Goal: Task Accomplishment & Management: Complete application form

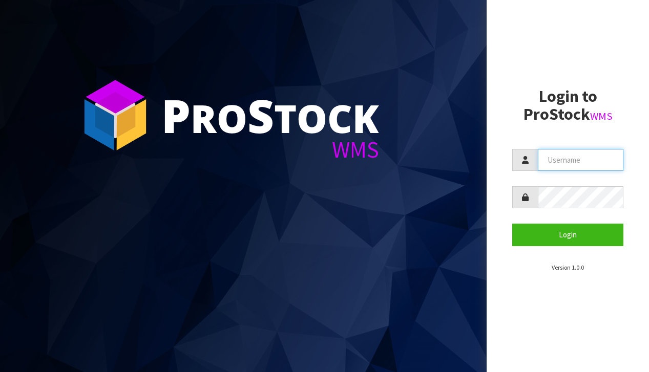
type input "[EMAIL_ADDRESS][DOMAIN_NAME]"
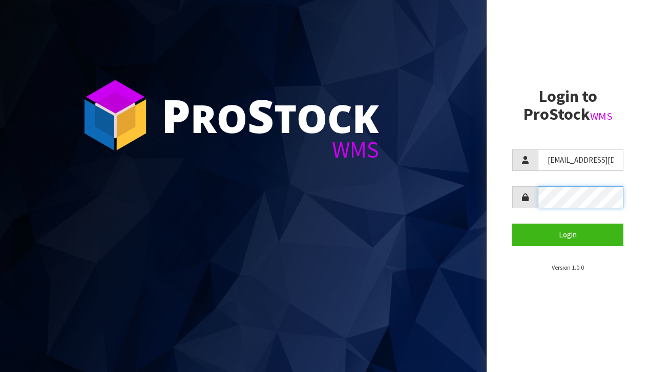
click at [568, 235] on button "Login" at bounding box center [567, 235] width 111 height 22
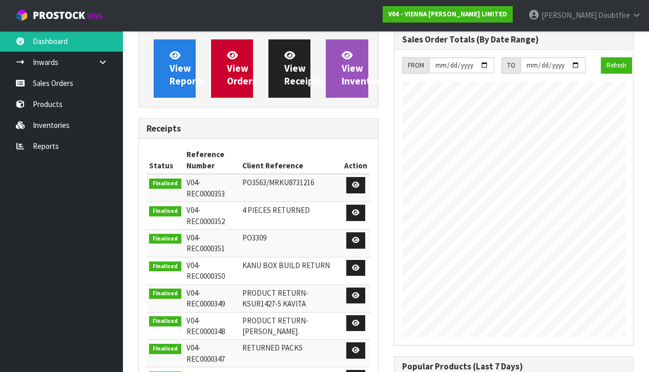
scroll to position [618, 255]
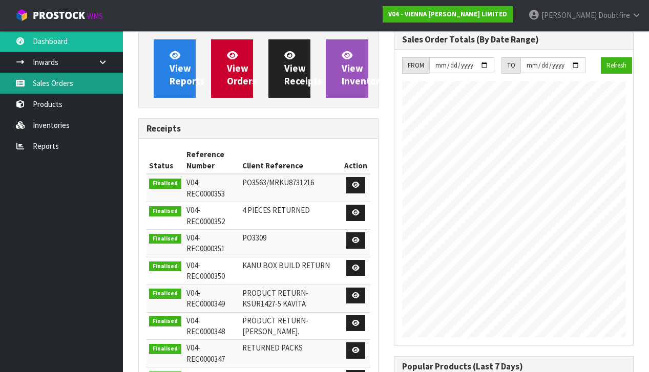
click at [51, 83] on link "Sales Orders" at bounding box center [61, 83] width 123 height 21
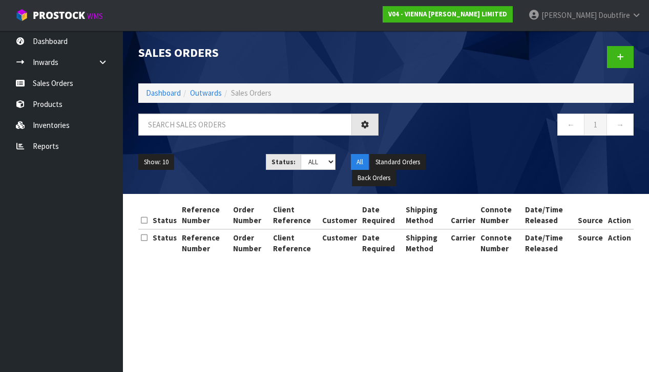
click at [53, 103] on link "Products" at bounding box center [61, 104] width 123 height 21
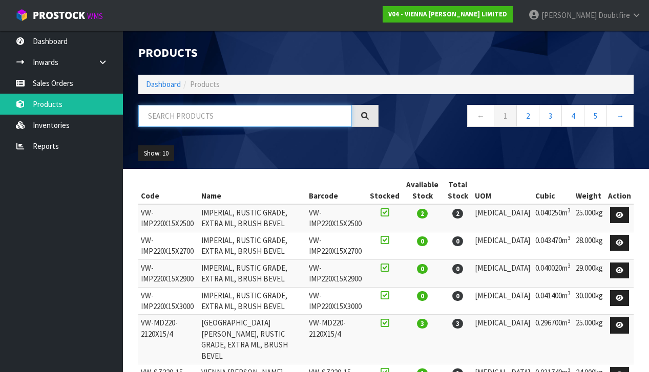
click at [179, 118] on input "text" at bounding box center [245, 116] width 214 height 22
type input "EXCESS"
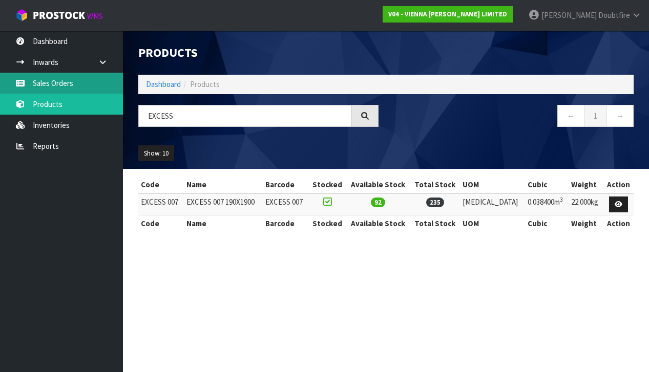
click at [53, 86] on link "Sales Orders" at bounding box center [61, 83] width 123 height 21
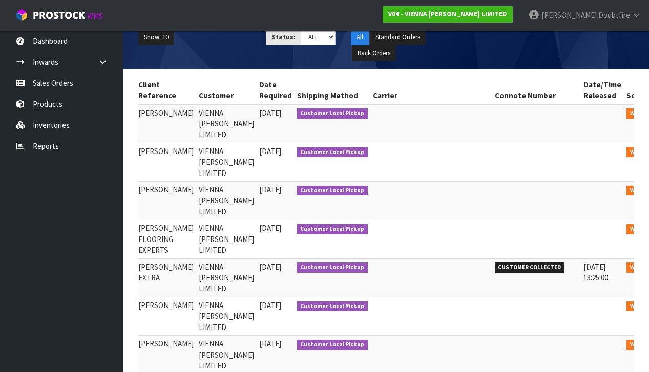
scroll to position [0, 153]
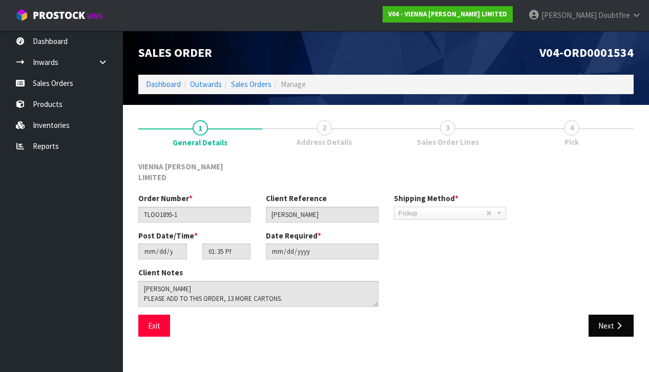
click at [610, 317] on button "Next" at bounding box center [611, 326] width 45 height 22
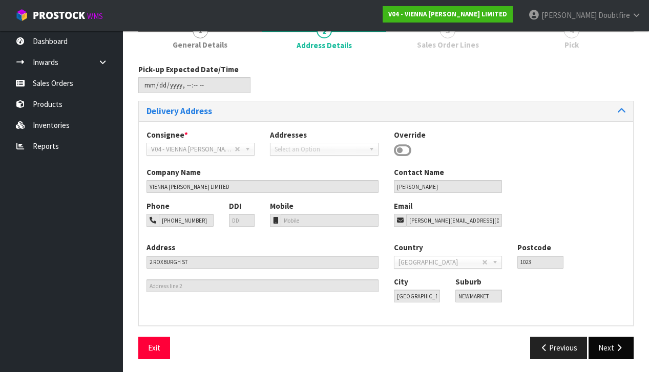
scroll to position [97, 0]
click at [626, 349] on button "Next" at bounding box center [611, 349] width 45 height 22
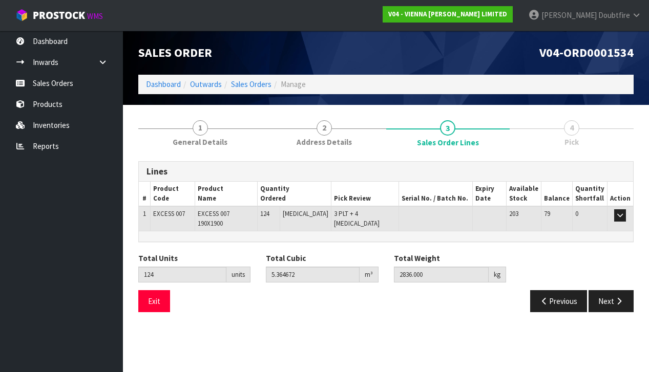
scroll to position [0, 0]
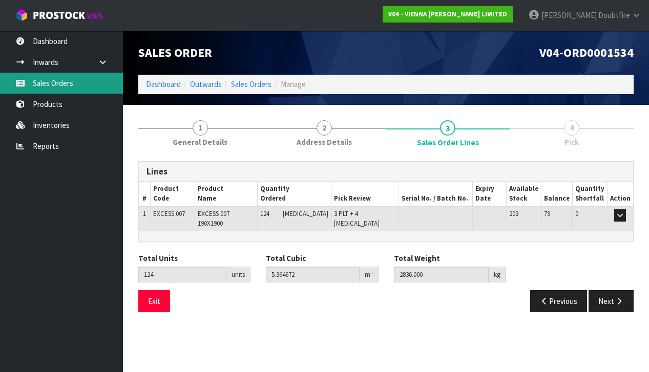
click at [52, 85] on link "Sales Orders" at bounding box center [61, 83] width 123 height 21
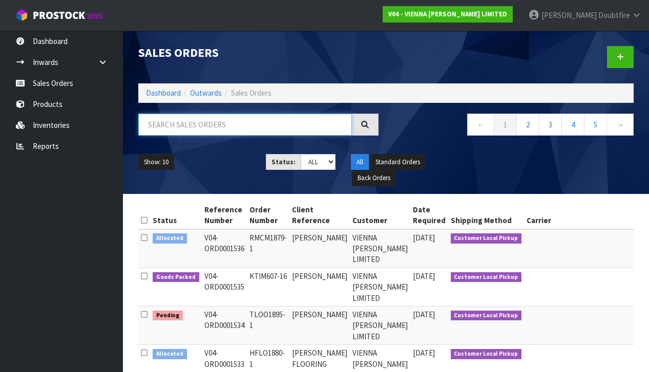
click at [168, 125] on input "text" at bounding box center [245, 125] width 214 height 22
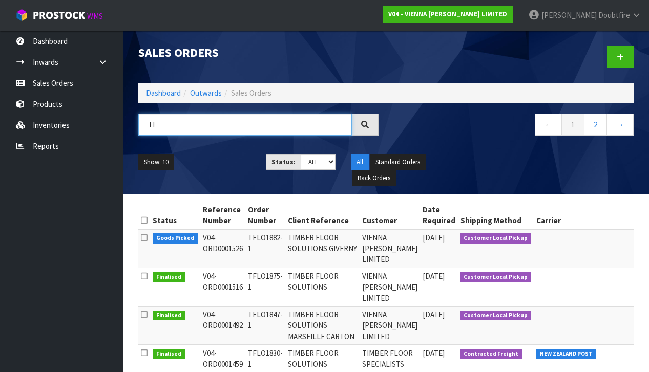
type input "T"
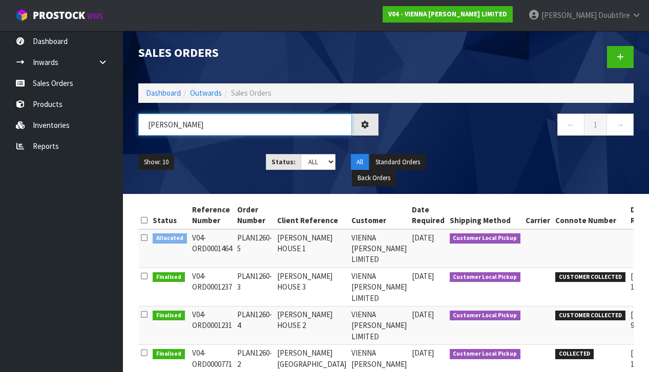
type input "[PERSON_NAME]"
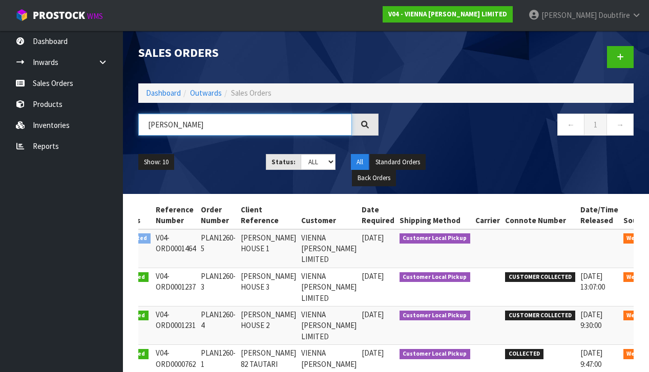
scroll to position [0, 35]
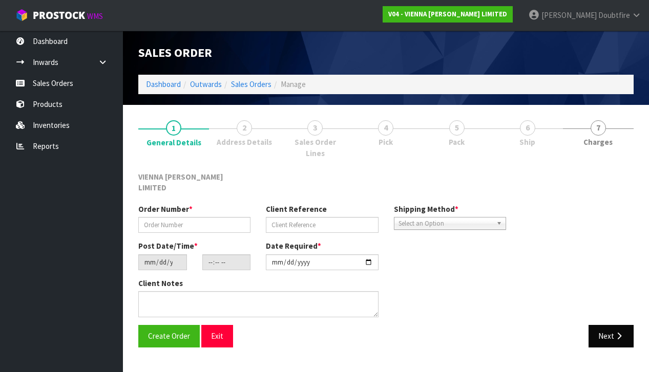
type input "PLAN1260-5"
type input "[PERSON_NAME] HOUSE 1"
type input "[DATE]"
type input "12:56:00.000"
type input "[DATE]"
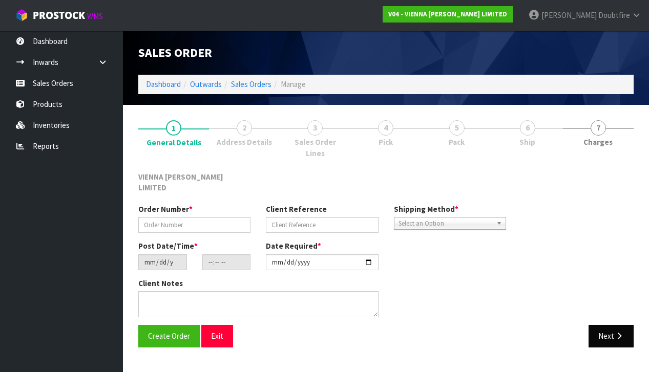
type textarea "[PERSON_NAME] HOUSE 1"
click at [615, 325] on button "Next" at bounding box center [611, 336] width 45 height 22
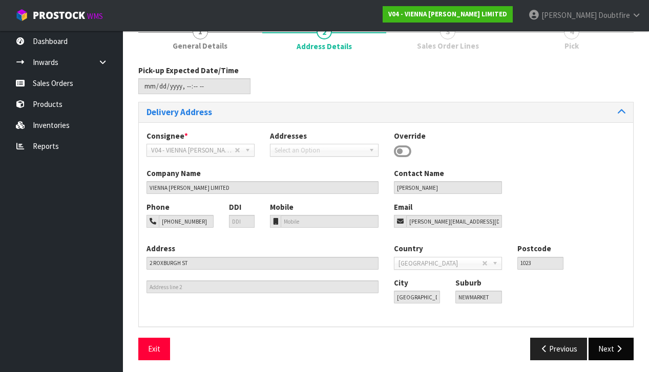
click at [606, 343] on button "Next" at bounding box center [611, 349] width 45 height 22
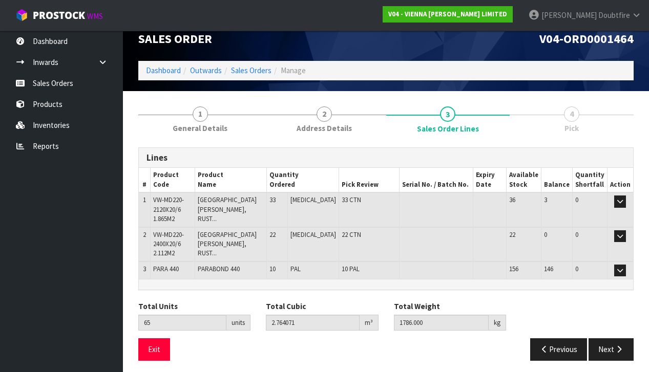
scroll to position [13, 0]
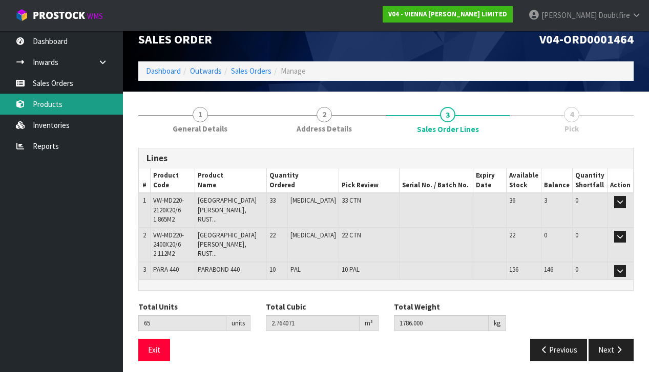
click at [48, 104] on link "Products" at bounding box center [61, 104] width 123 height 21
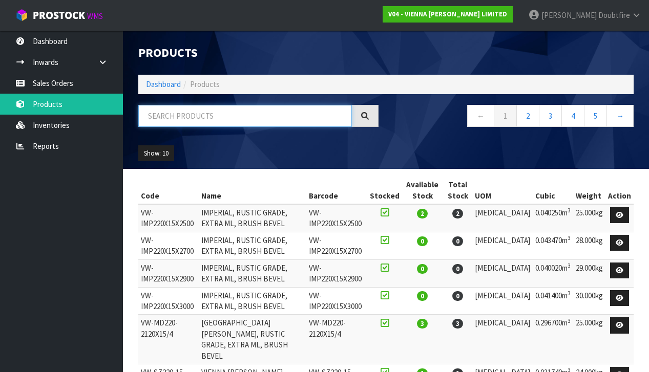
click at [174, 119] on input "text" at bounding box center [245, 116] width 214 height 22
type input "[GEOGRAPHIC_DATA]"
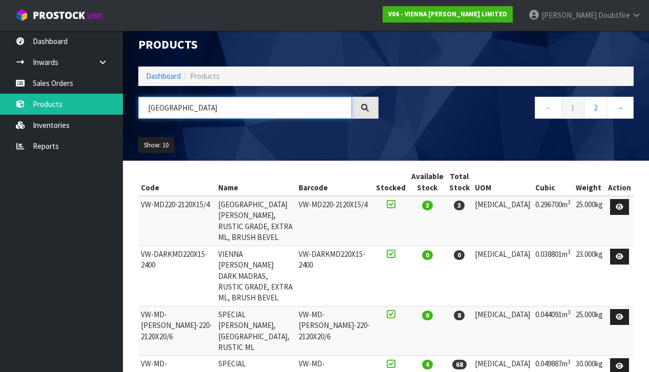
scroll to position [6, 0]
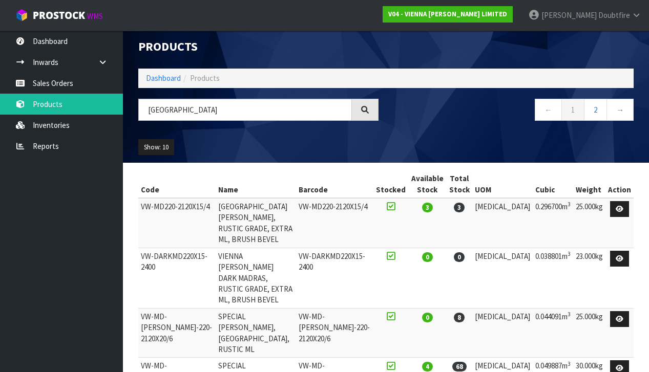
click at [175, 144] on ul "Show: 10 5 10 25 50" at bounding box center [194, 147] width 112 height 16
click at [175, 145] on ul "Show: 10 5 10 25 50" at bounding box center [194, 147] width 112 height 16
drag, startPoint x: 163, startPoint y: 151, endPoint x: 171, endPoint y: 150, distance: 8.3
click at [163, 151] on button "Show: 10" at bounding box center [156, 147] width 36 height 16
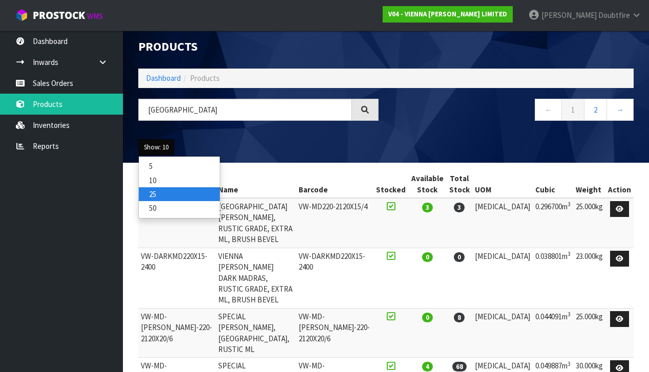
click at [159, 190] on link "25" at bounding box center [179, 194] width 81 height 14
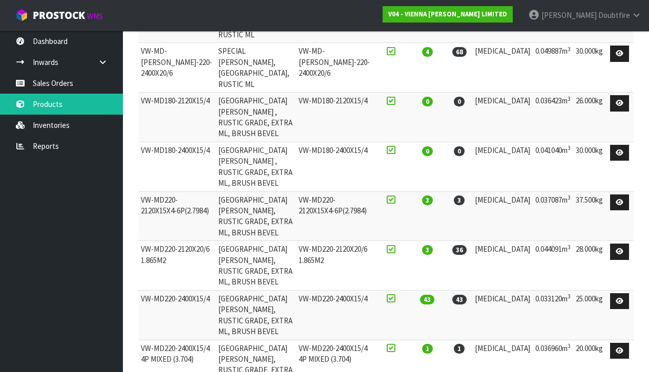
scroll to position [321, 0]
click at [148, 241] on td "VW-MD220-2120X20/6 1.865M2" at bounding box center [176, 266] width 77 height 50
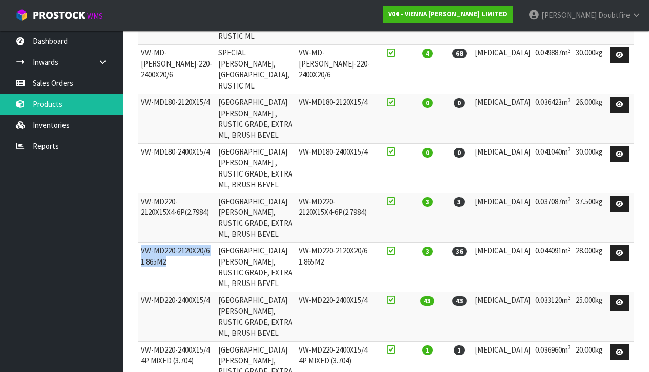
drag, startPoint x: 142, startPoint y: 93, endPoint x: 211, endPoint y: 104, distance: 69.6
click at [211, 243] on td "VW-MD220-2120X20/6 1.865M2" at bounding box center [176, 268] width 77 height 50
copy td "VW-MD220-2120X20/6 1.865M2"
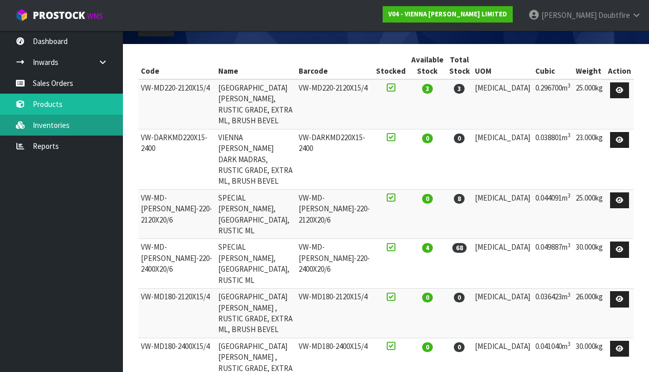
scroll to position [131, 0]
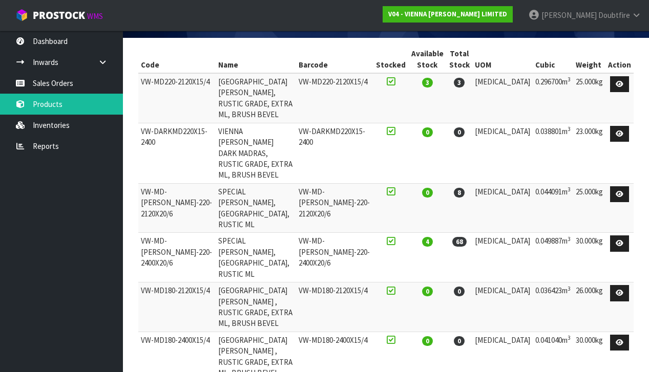
click at [202, 233] on td "VW-MD-[PERSON_NAME]-220-2400X20/6" at bounding box center [176, 258] width 77 height 50
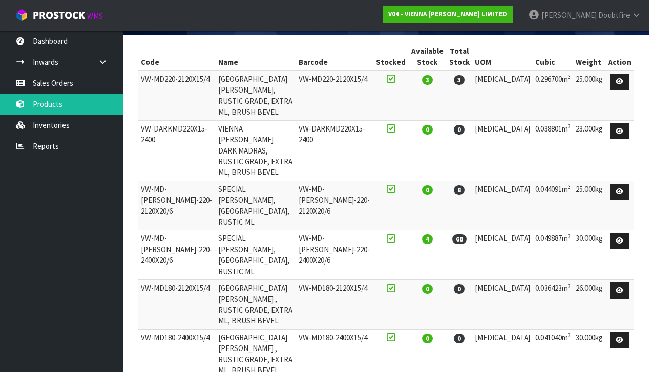
scroll to position [138, 0]
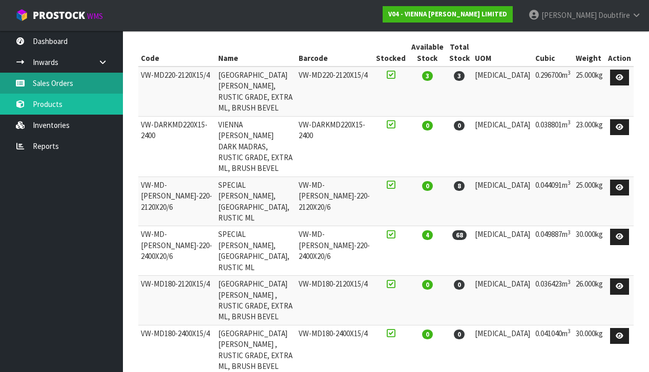
click at [41, 87] on link "Sales Orders" at bounding box center [61, 83] width 123 height 21
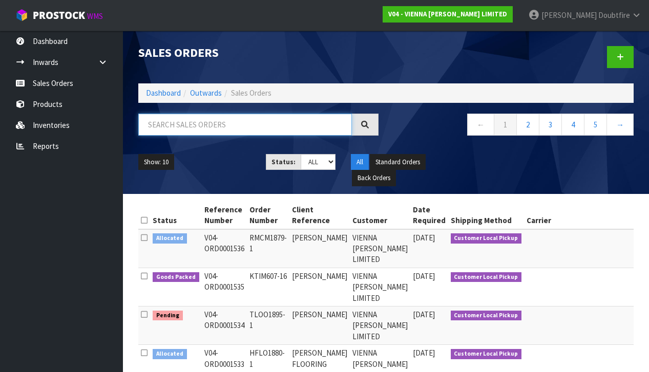
click at [160, 128] on input "text" at bounding box center [245, 125] width 214 height 22
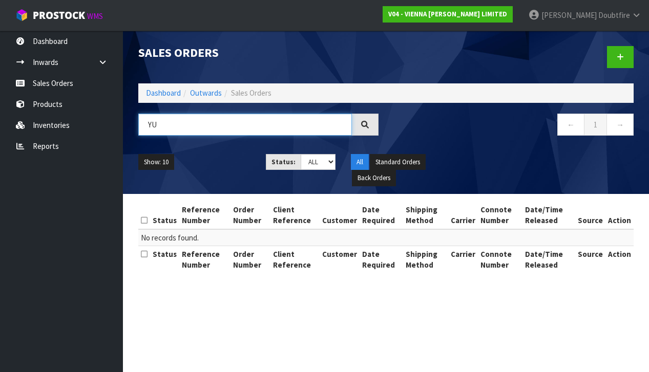
type input "Y"
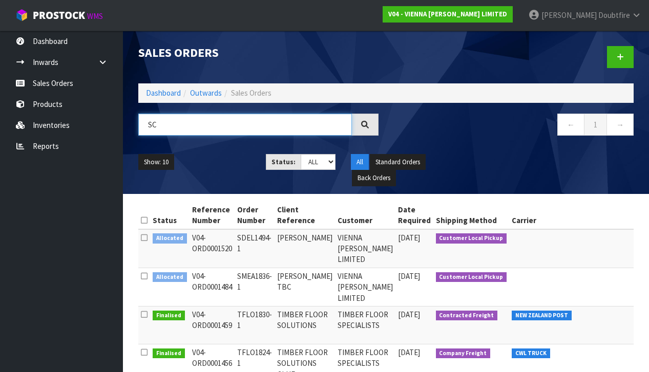
type input "S"
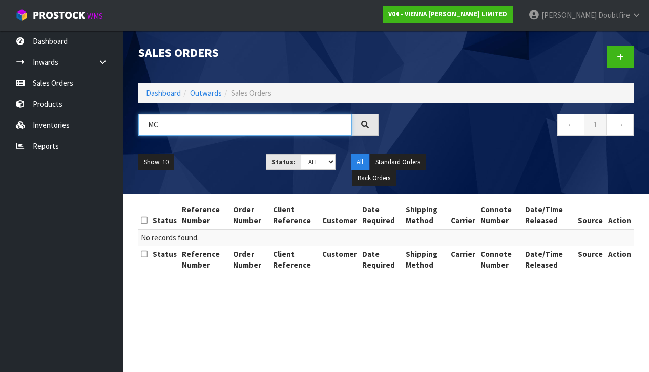
type input "M"
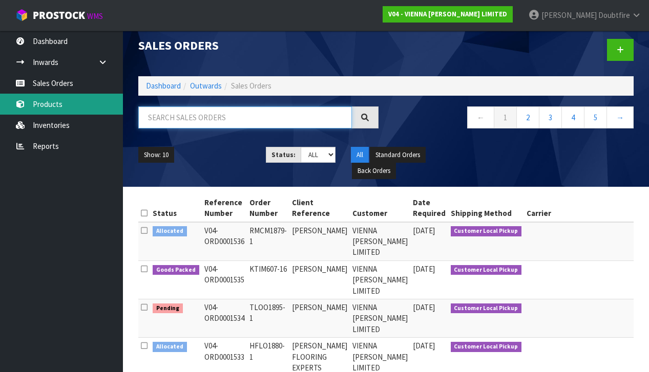
scroll to position [8, 0]
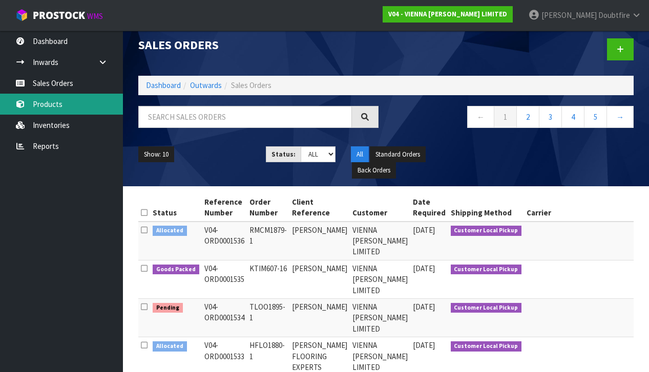
click at [47, 104] on link "Products" at bounding box center [61, 104] width 123 height 21
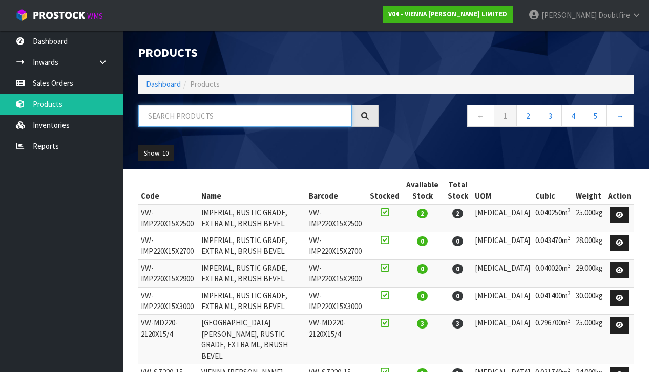
click at [177, 122] on input "text" at bounding box center [245, 116] width 214 height 22
type input "007"
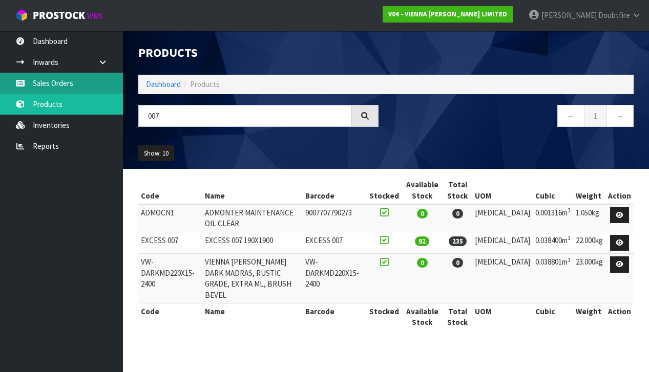
click at [60, 81] on link "Sales Orders" at bounding box center [61, 83] width 123 height 21
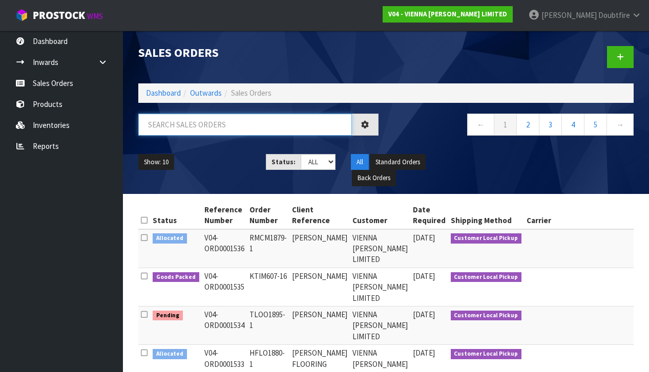
click at [150, 127] on input "text" at bounding box center [245, 125] width 214 height 22
paste input "YCHA1848-1"
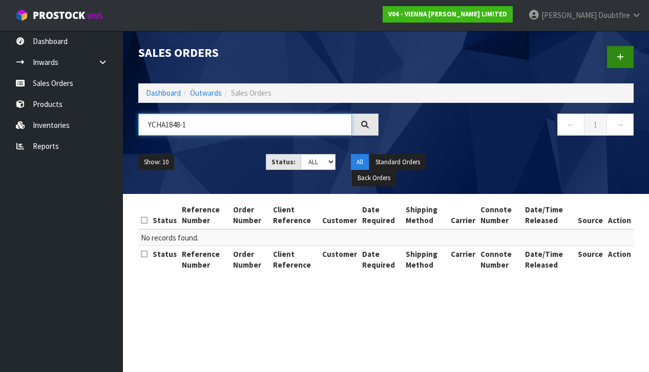
type input "YCHA1848-1"
click at [616, 60] on link at bounding box center [620, 57] width 27 height 22
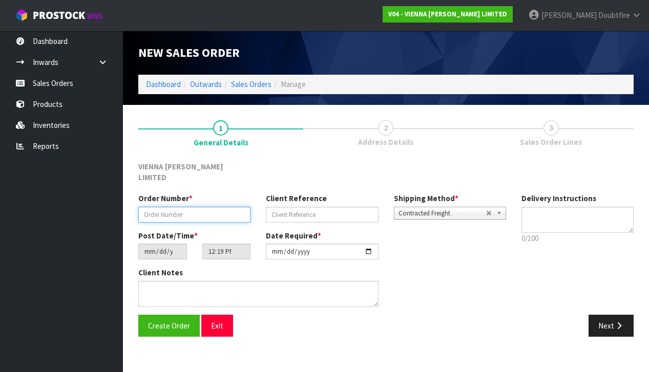
click at [148, 207] on input "text" at bounding box center [194, 215] width 112 height 16
paste input "YCHA1848-1"
type input "YCHA1848-1"
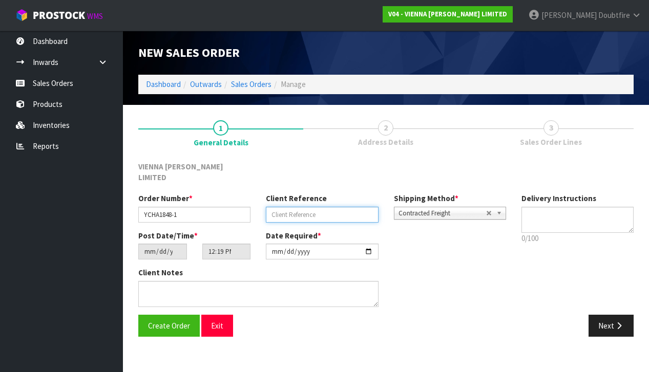
click at [287, 207] on input "text" at bounding box center [322, 215] width 112 height 16
type input "[PERSON_NAME]"
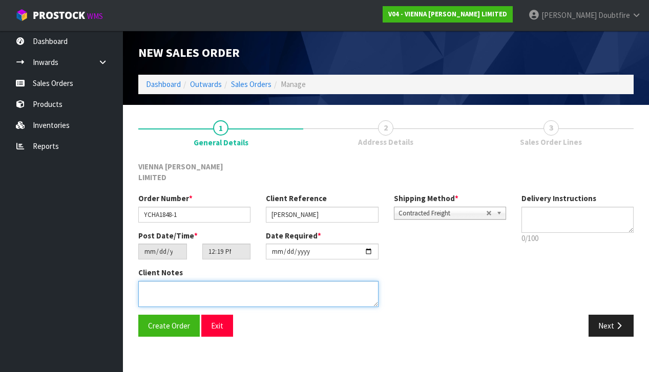
click at [199, 282] on textarea at bounding box center [258, 294] width 240 height 26
type textarea "[PERSON_NAME]"
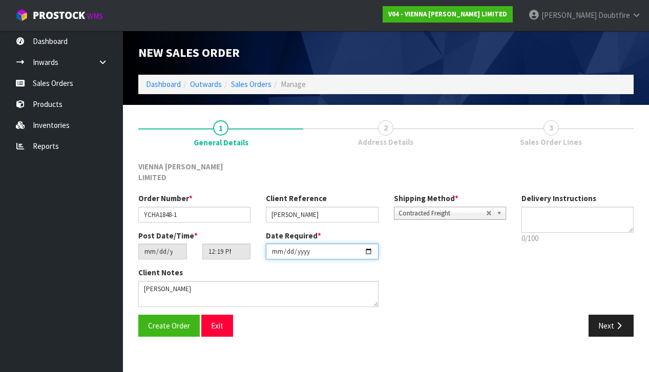
click at [275, 247] on input "[DATE]" at bounding box center [322, 252] width 112 height 16
type input "[DATE]"
drag, startPoint x: 428, startPoint y: 280, endPoint x: 428, endPoint y: 271, distance: 9.2
click at [428, 280] on div "Client Notes" at bounding box center [322, 290] width 383 height 47
click at [424, 207] on span "Contracted Freight" at bounding box center [443, 213] width 88 height 12
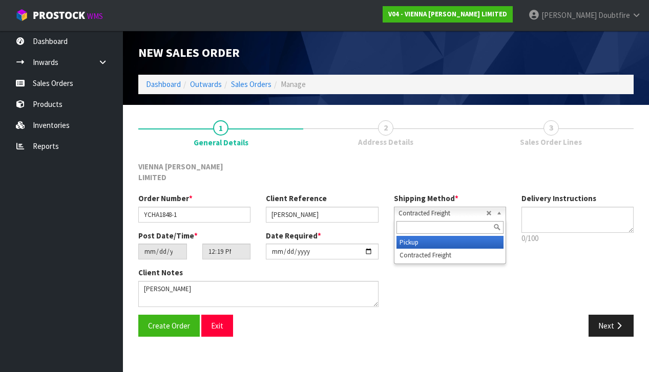
click at [418, 236] on li "Pickup" at bounding box center [449, 242] width 107 height 13
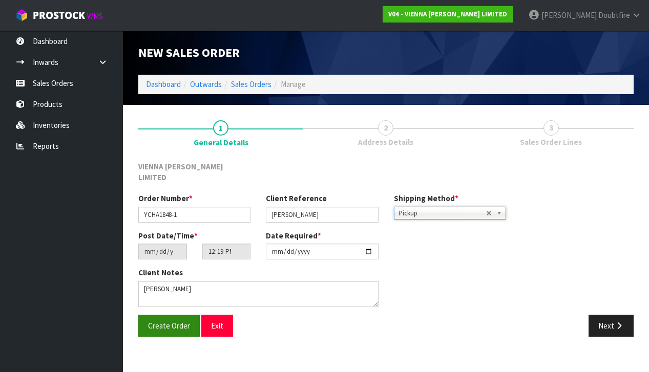
click at [161, 318] on button "Create Order" at bounding box center [168, 326] width 61 height 22
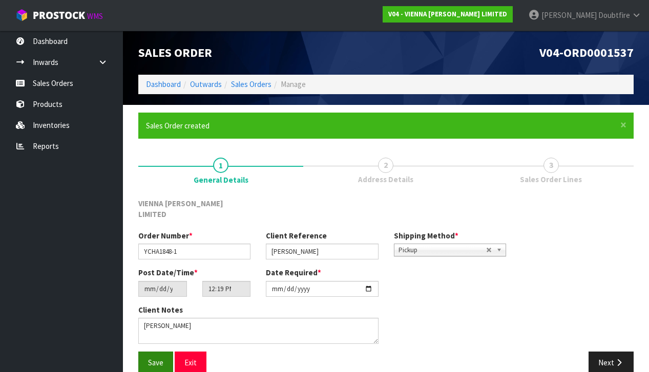
click at [158, 358] on span "Save" at bounding box center [155, 363] width 15 height 10
click at [609, 352] on button "Next" at bounding box center [611, 363] width 45 height 22
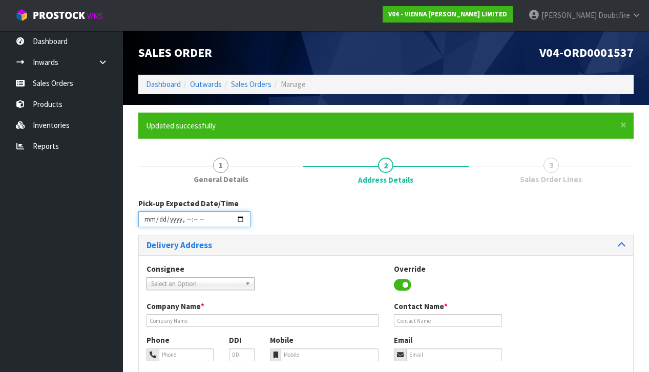
click at [147, 224] on input "datetime-local" at bounding box center [194, 220] width 112 height 16
type input "[DATE]T12:20"
click at [343, 229] on div "Pick-up Expected Date/Time" at bounding box center [386, 216] width 511 height 37
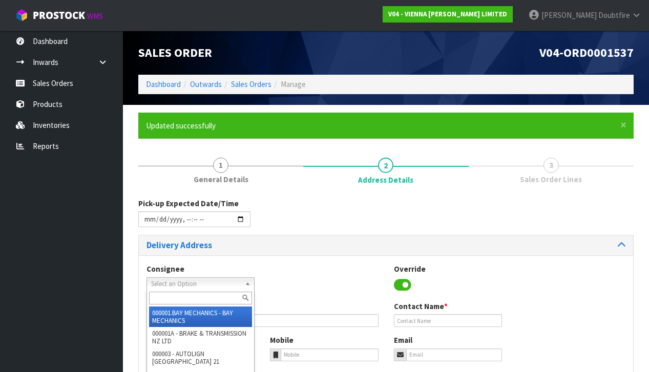
click at [168, 281] on span "Select an Option" at bounding box center [196, 284] width 90 height 12
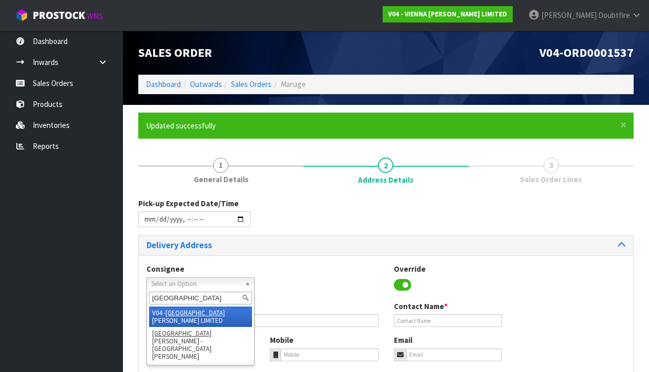
type input "[GEOGRAPHIC_DATA]"
click at [207, 311] on li "V04 - VIENNA [PERSON_NAME] LIMITED" at bounding box center [200, 317] width 103 height 20
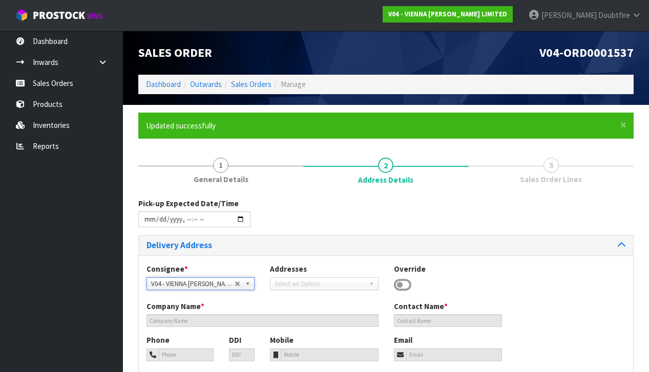
type input "VIENNA [PERSON_NAME] LIMITED"
type input "[PERSON_NAME]"
type input "[PHONE_NUMBER]"
type input "[PERSON_NAME][EMAIL_ADDRESS][DOMAIN_NAME]"
type input "2 ROXBURGH ST"
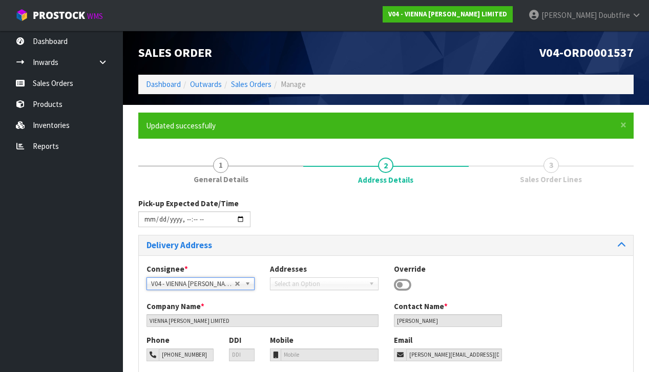
type input "1023"
type input "[GEOGRAPHIC_DATA]"
type input "NEWMARKET"
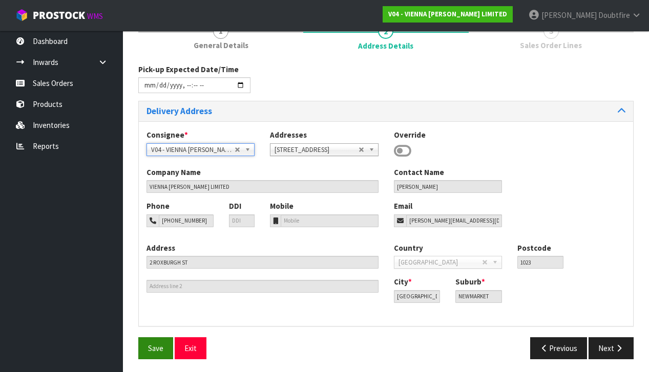
scroll to position [134, 0]
click at [156, 349] on span "Save" at bounding box center [155, 349] width 15 height 10
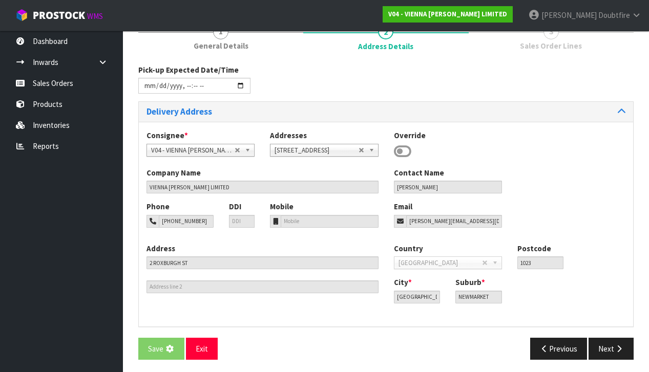
scroll to position [0, 0]
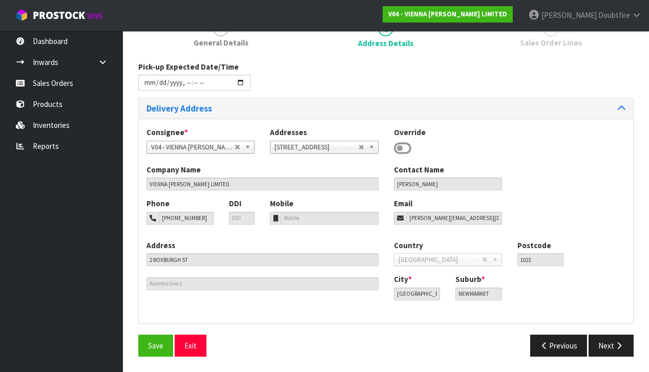
type input "[DATE]T12:20"
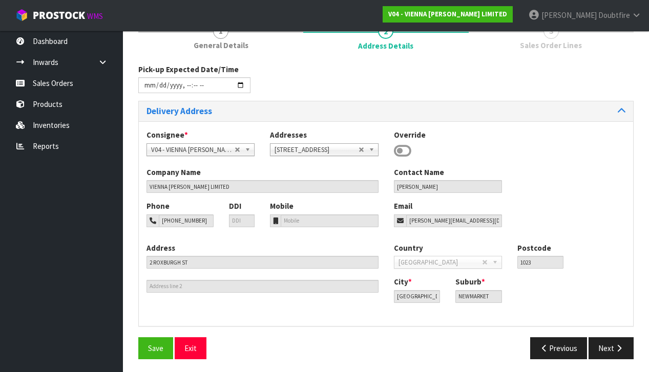
scroll to position [134, 0]
click at [621, 350] on button "Next" at bounding box center [611, 349] width 45 height 22
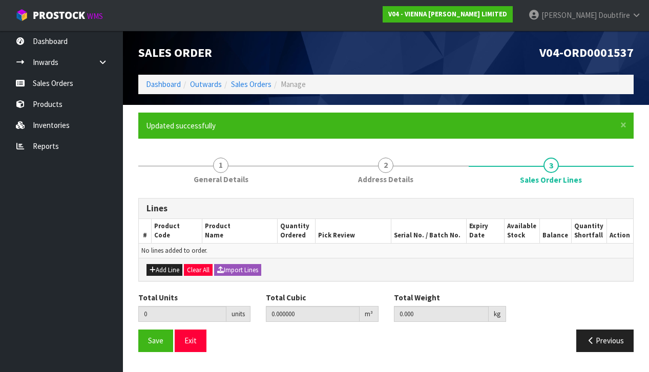
scroll to position [0, 0]
click at [164, 270] on button "Add Line" at bounding box center [164, 270] width 36 height 12
type input "0"
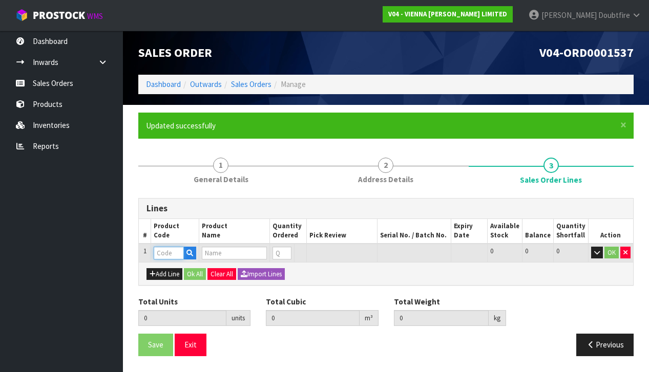
click at [164, 254] on input "text" at bounding box center [169, 253] width 30 height 13
type input "EXCESS"
click at [219, 269] on link "EXCESS 007" at bounding box center [195, 269] width 81 height 14
type input "EXCESS 007"
type input "0.000000"
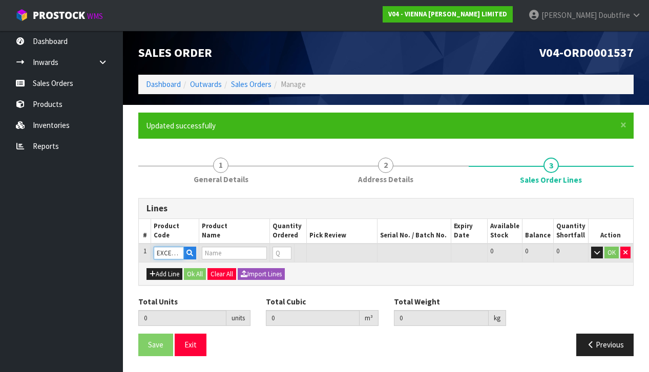
type input "0.000"
type input "EXCESS 007 190X1900"
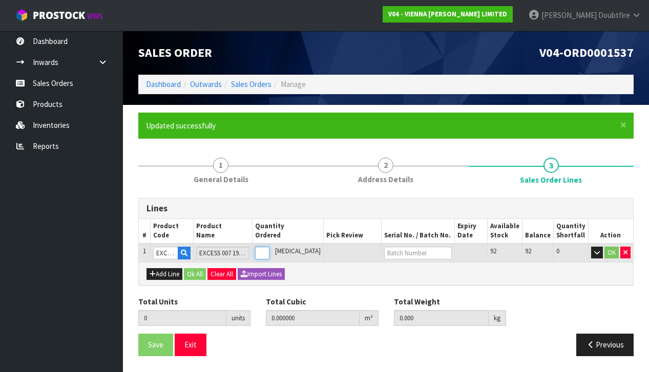
type input "1"
type input "0.0384"
type input "22"
click at [269, 249] on input "1" at bounding box center [262, 253] width 14 height 13
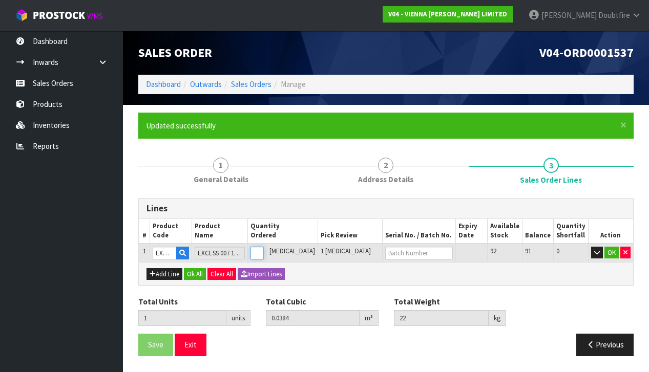
type input "0"
type input "3"
type input "0.1152"
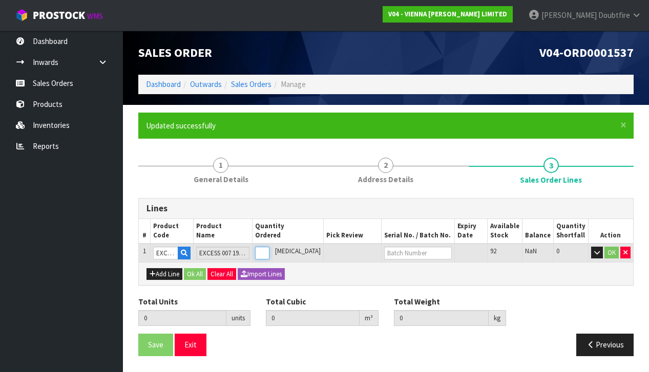
type input "66"
type input "3"
type input "39"
type input "1.4976"
type input "858"
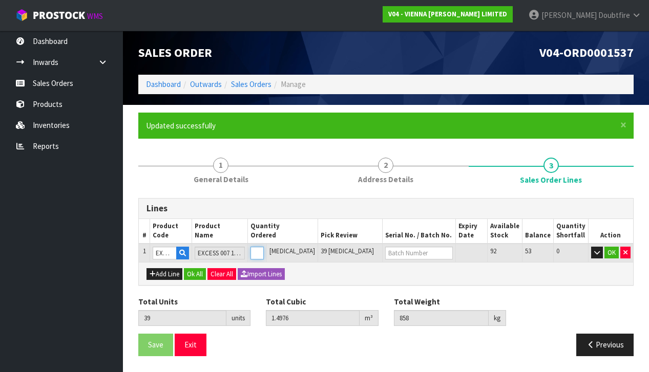
type input "39"
click at [614, 250] on button "OK" at bounding box center [611, 253] width 14 height 12
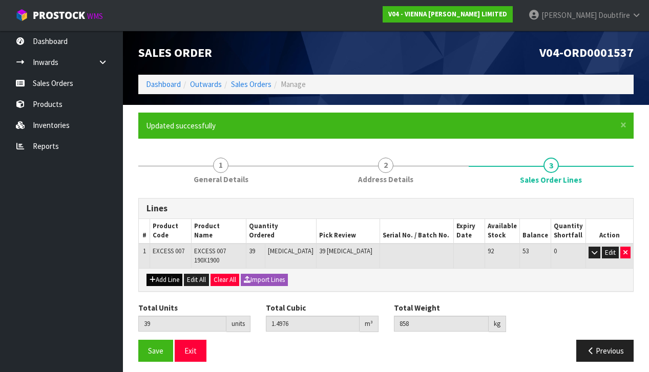
click at [161, 274] on button "Add Line" at bounding box center [164, 280] width 36 height 12
type input "0"
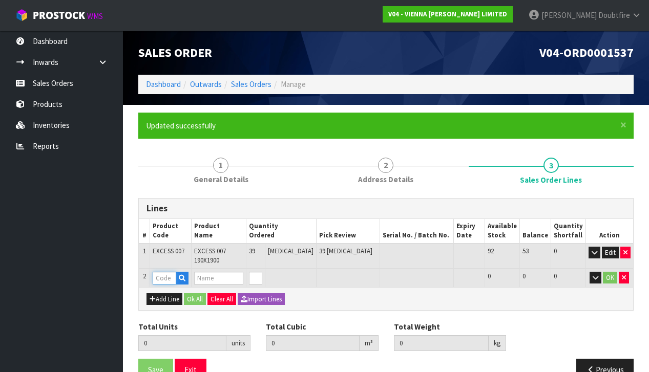
click at [164, 272] on input "text" at bounding box center [165, 278] width 24 height 13
type input "PARA"
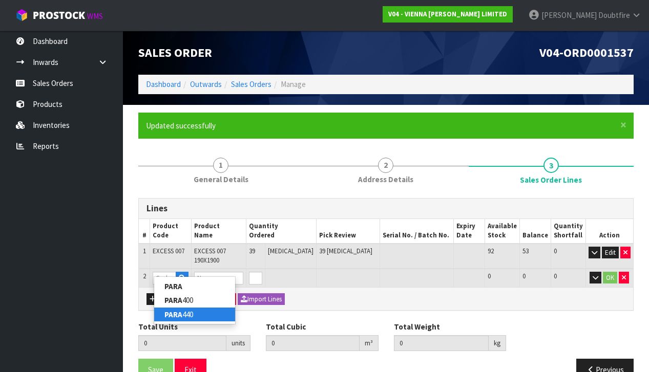
click at [206, 313] on link "PARA 440" at bounding box center [194, 315] width 81 height 14
type input "PARA 440"
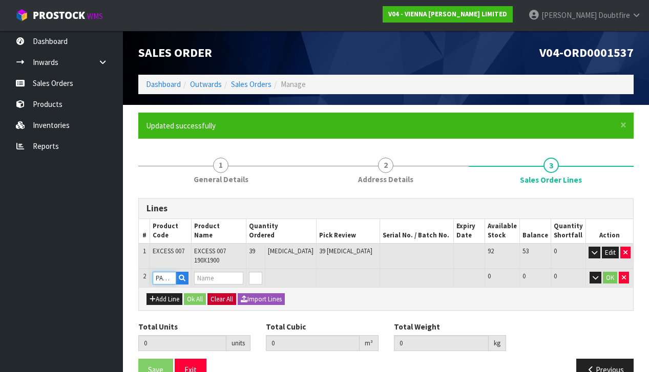
type input "39"
type input "1.4976"
type input "858"
type input "PARABOND 440"
type input "1"
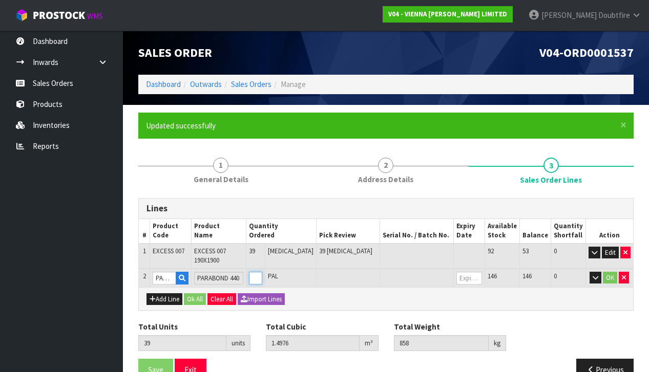
type input "40"
type input "1.5183"
type input "873.8"
click at [262, 272] on input "1" at bounding box center [255, 278] width 13 height 13
type input "2"
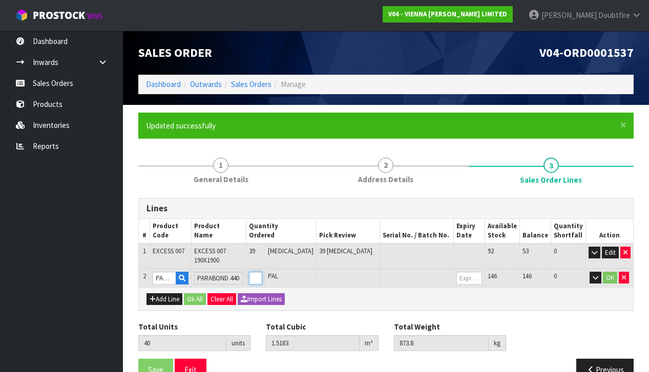
type input "41"
type input "1.539"
type input "889.6"
click at [262, 272] on input "2" at bounding box center [255, 278] width 13 height 13
type input "3"
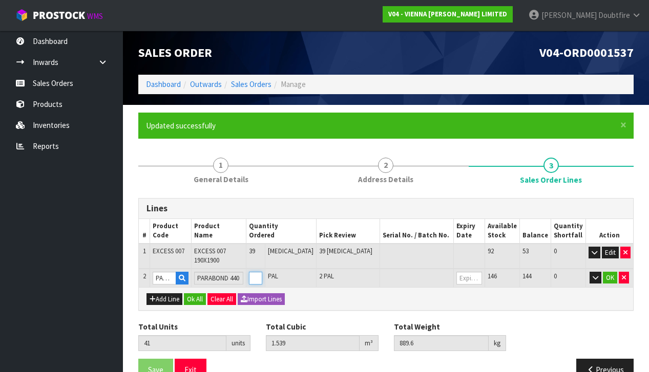
type input "42"
type input "1.5597"
type input "905.4"
click at [262, 272] on input "3" at bounding box center [255, 278] width 13 height 13
type input "4"
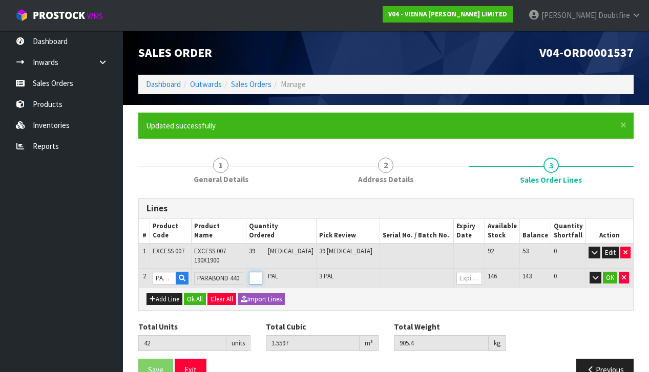
type input "43"
type input "1.5804"
type input "921.2"
click at [262, 272] on input "4" at bounding box center [255, 278] width 13 height 13
type input "5"
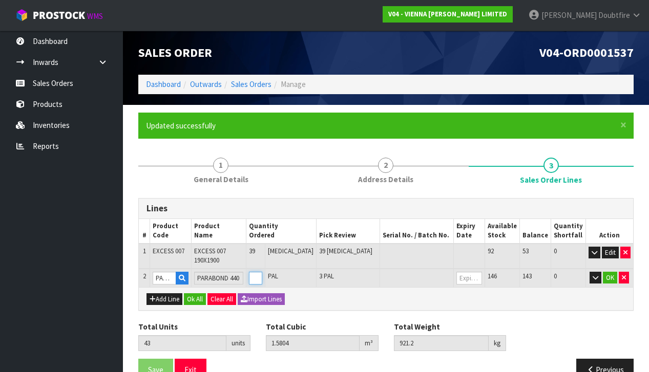
type input "44"
type input "1.6011"
type input "937"
click at [262, 272] on input "5" at bounding box center [255, 278] width 13 height 13
type input "6"
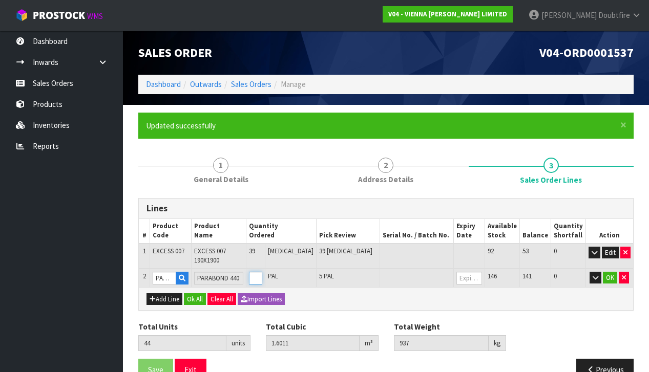
type input "45"
type input "1.6218"
type input "952.8"
click at [262, 272] on input "6" at bounding box center [255, 278] width 13 height 13
click at [610, 272] on button "OK" at bounding box center [610, 278] width 14 height 12
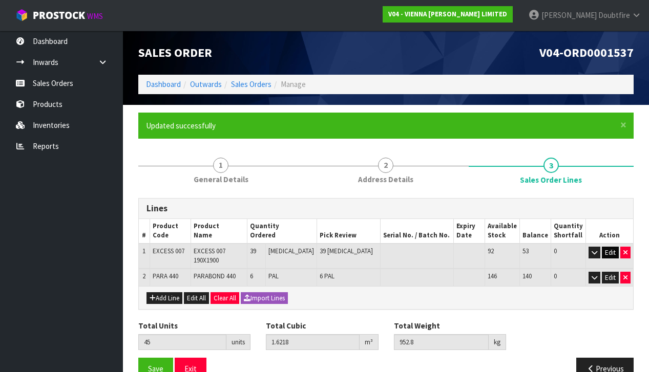
click at [613, 250] on button "Edit" at bounding box center [610, 253] width 17 height 12
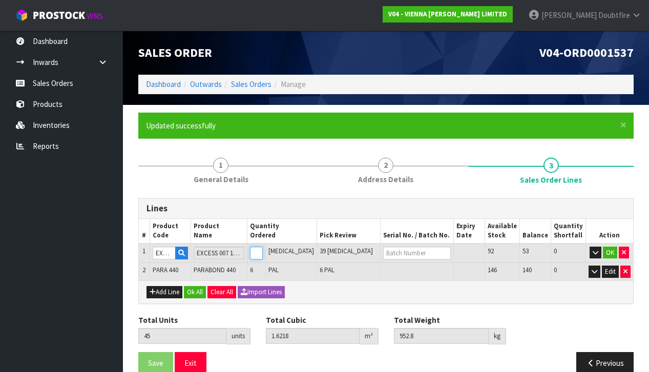
type input "38"
type input "44"
type input "1.5834"
type input "930.8"
click at [263, 254] on input "38" at bounding box center [256, 253] width 13 height 13
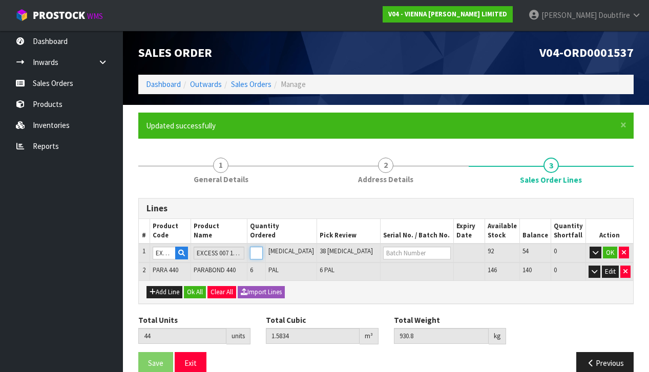
type input "37"
type input "43"
type input "1.545"
type input "908.8"
click at [263, 254] on input "37" at bounding box center [256, 253] width 13 height 13
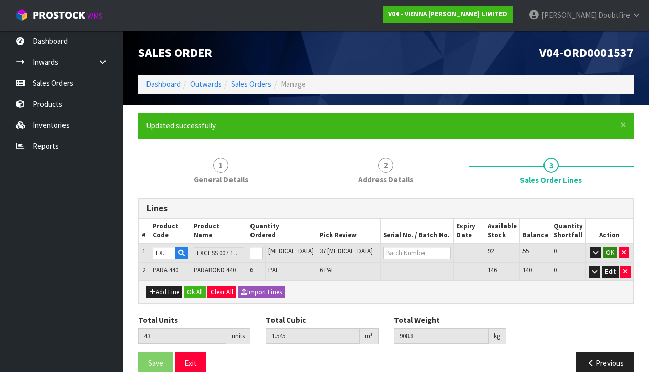
click at [611, 251] on button "OK" at bounding box center [610, 253] width 14 height 12
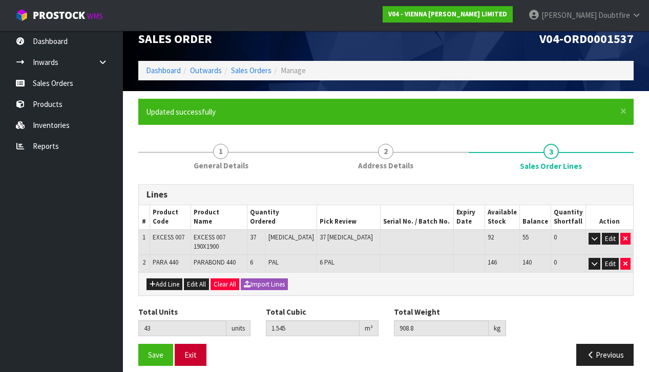
scroll to position [13, 0]
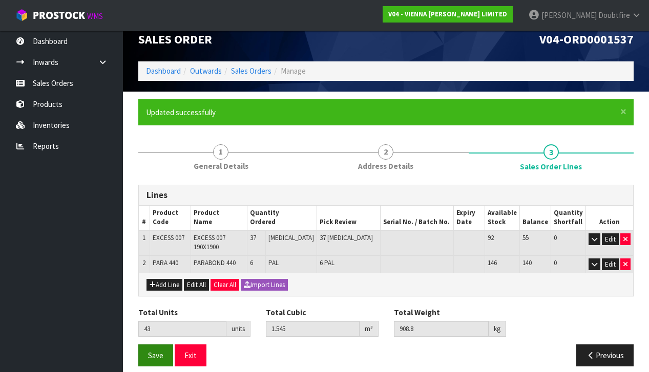
click at [157, 351] on button "Save" at bounding box center [155, 356] width 35 height 22
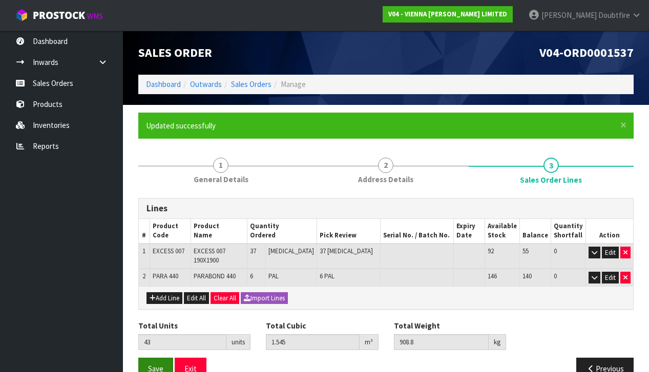
click at [154, 364] on span "Save" at bounding box center [155, 369] width 15 height 10
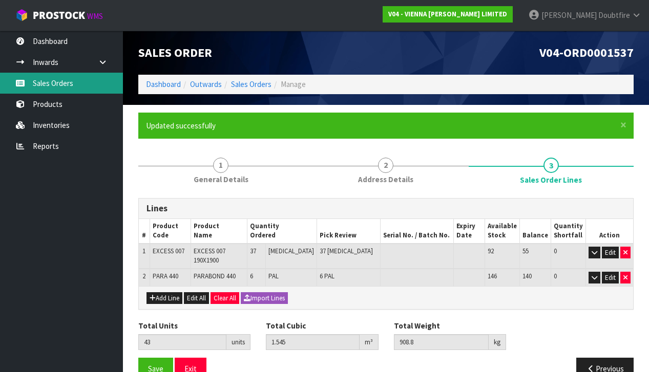
click at [48, 85] on link "Sales Orders" at bounding box center [61, 83] width 123 height 21
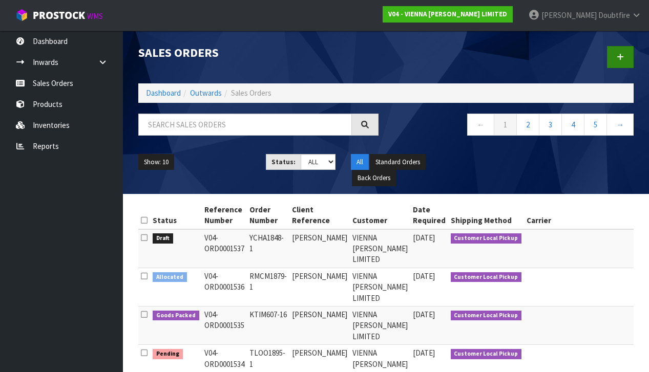
click at [625, 58] on link at bounding box center [620, 57] width 27 height 22
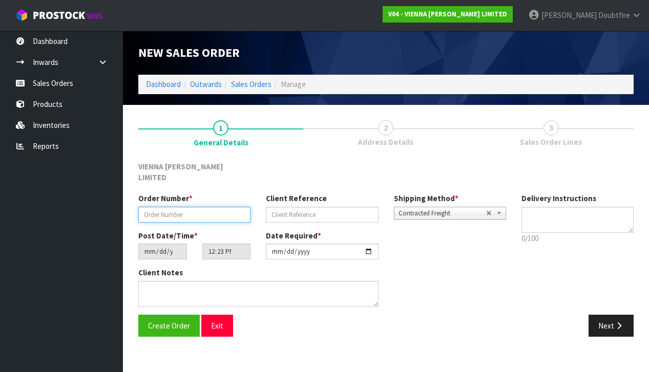
paste input "YCHA1848-1"
type input "YCHA1848-1"
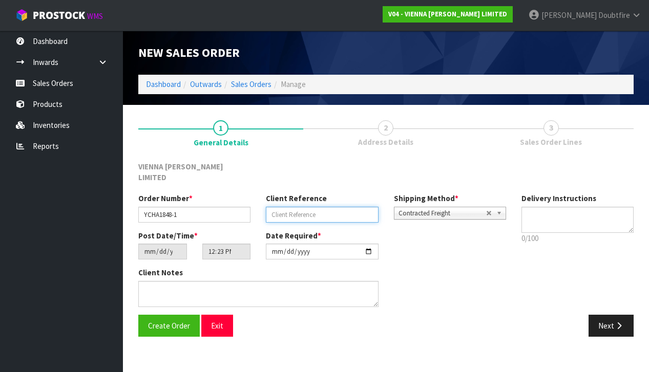
click at [287, 207] on input "text" at bounding box center [322, 215] width 112 height 16
type input "[PERSON_NAME]"
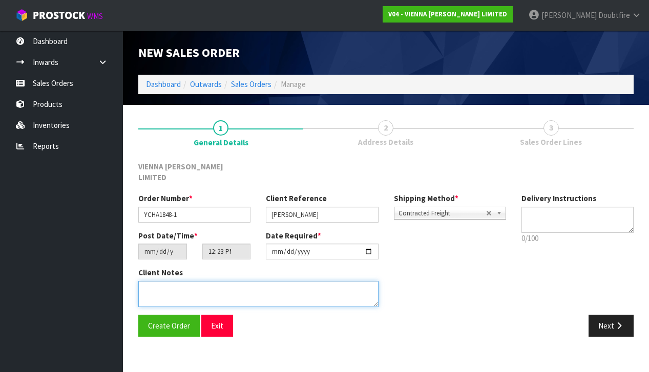
click at [157, 281] on textarea at bounding box center [258, 294] width 240 height 26
type textarea "[PERSON_NAME]"
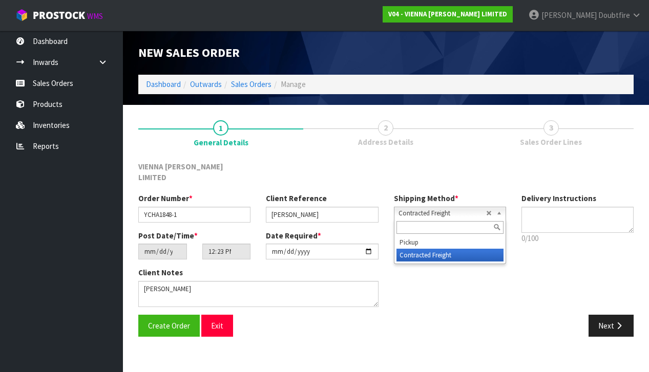
click at [426, 207] on span "Contracted Freight" at bounding box center [443, 213] width 88 height 12
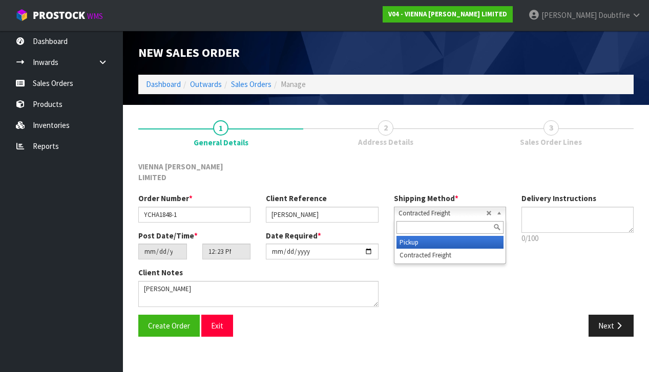
click at [422, 236] on li "Pickup" at bounding box center [449, 242] width 107 height 13
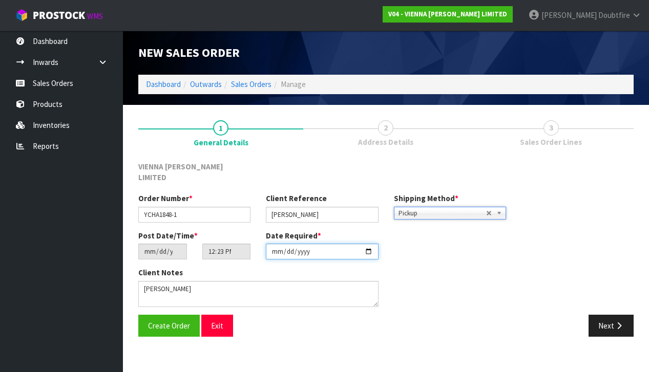
click at [278, 248] on input "[DATE]" at bounding box center [322, 252] width 112 height 16
type input "[DATE]"
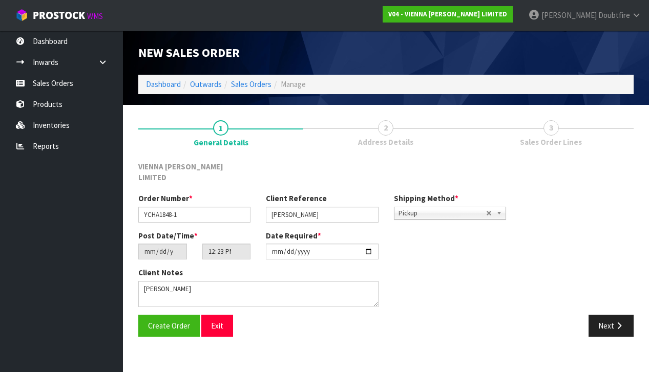
click at [259, 328] on div "Create Order Exit Next" at bounding box center [386, 330] width 511 height 30
click at [168, 321] on span "Create Order" at bounding box center [169, 326] width 42 height 10
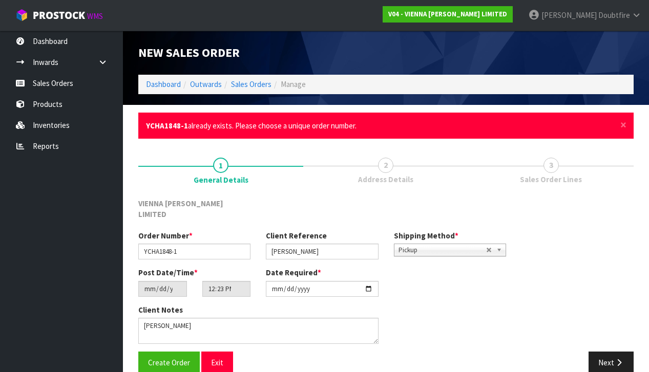
drag, startPoint x: 199, startPoint y: 249, endPoint x: 201, endPoint y: 242, distance: 7.1
click at [199, 249] on div "Order Number * YCHA1848-1 Client Reference [PERSON_NAME] Shipping Method * Pick…" at bounding box center [322, 248] width 383 height 37
click at [202, 244] on input "YCHA1848-1" at bounding box center [194, 252] width 112 height 16
type input "YCHA1848-1 + NOSING"
click at [172, 358] on span "Create Order" at bounding box center [169, 363] width 42 height 10
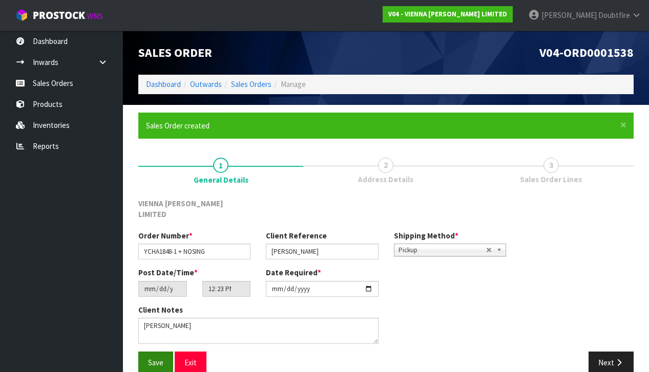
click at [153, 358] on span "Save" at bounding box center [155, 363] width 15 height 10
click at [623, 359] on icon "button" at bounding box center [619, 363] width 10 height 8
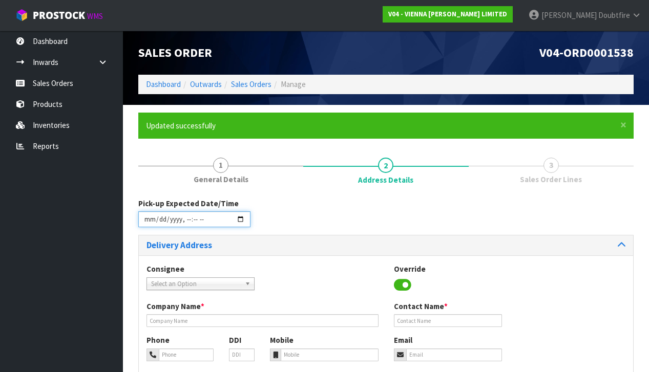
click at [148, 226] on input "datetime-local" at bounding box center [194, 220] width 112 height 16
type input "[DATE]T12:24"
click at [325, 261] on div "Consignee 000001.BAY MECHANICS - BAY MECHANICS 000001A - BRAKE & TRANSMISSION N…" at bounding box center [386, 358] width 494 height 205
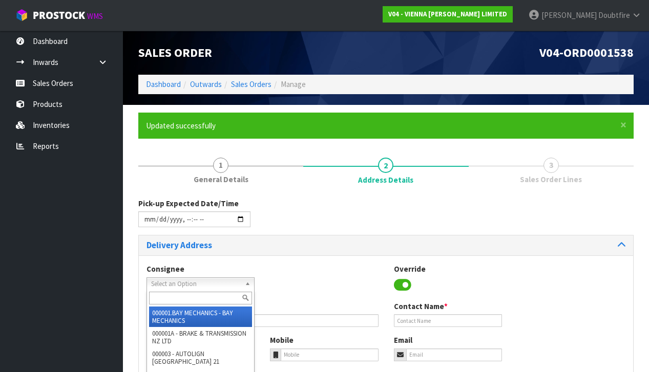
click at [195, 282] on span "Select an Option" at bounding box center [196, 284] width 90 height 12
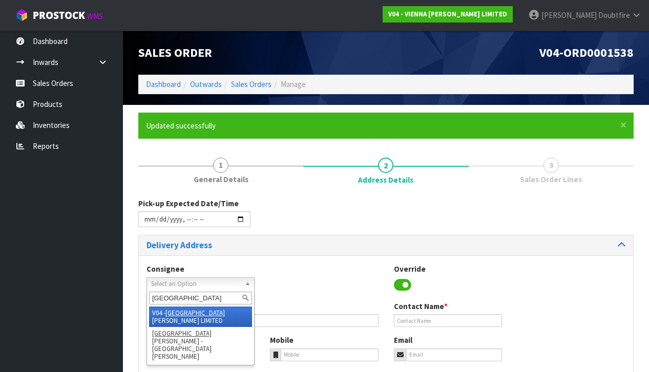
type input "[GEOGRAPHIC_DATA]"
click at [227, 309] on li "V04 - VIENNA [PERSON_NAME] LIMITED" at bounding box center [200, 317] width 103 height 20
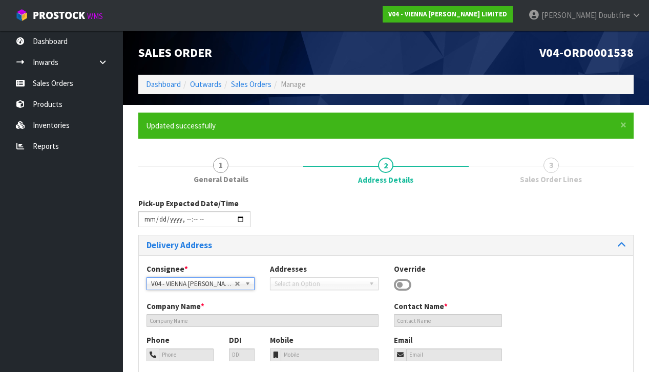
type input "VIENNA [PERSON_NAME] LIMITED"
type input "[PERSON_NAME]"
type input "[PHONE_NUMBER]"
type input "[PERSON_NAME][EMAIL_ADDRESS][DOMAIN_NAME]"
type input "2 ROXBURGH ST"
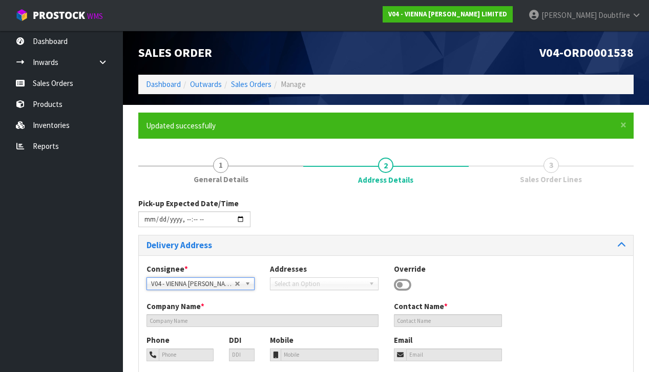
type input "1023"
type input "[GEOGRAPHIC_DATA]"
type input "NEWMARKET"
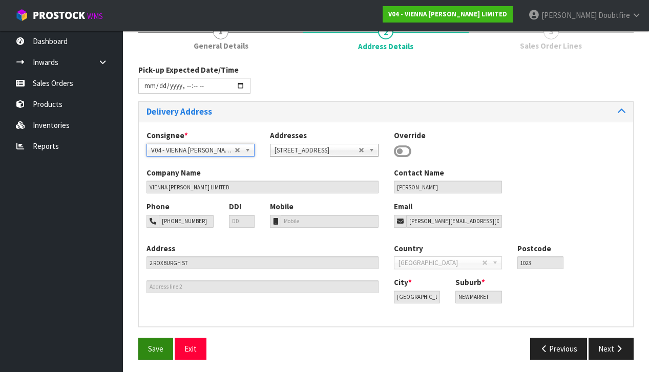
click at [154, 339] on button "Save" at bounding box center [155, 349] width 35 height 22
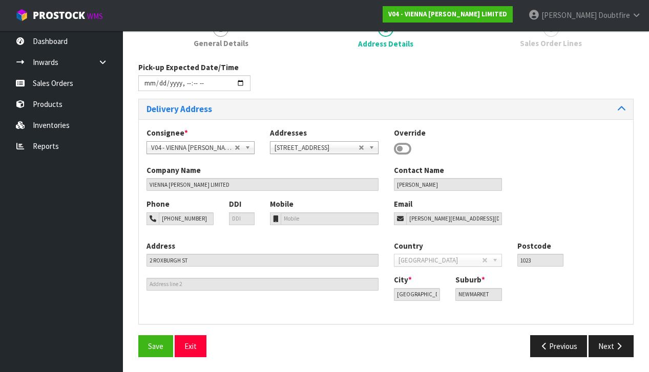
type input "[DATE]T12:24"
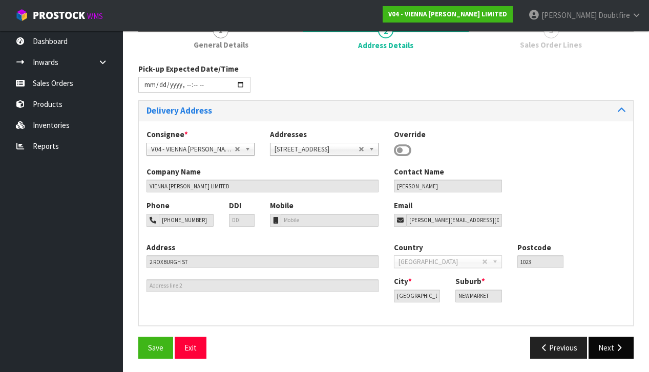
scroll to position [134, 0]
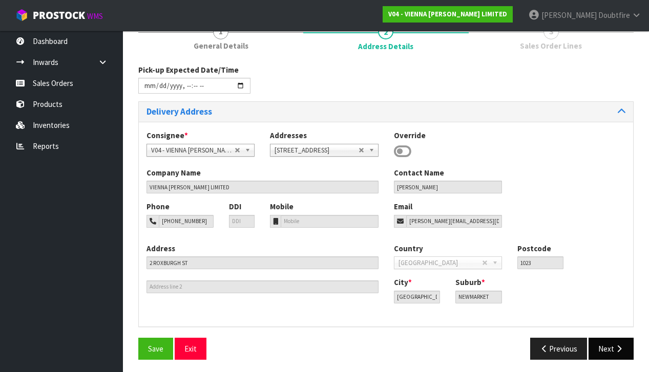
click at [622, 347] on icon "button" at bounding box center [619, 349] width 10 height 8
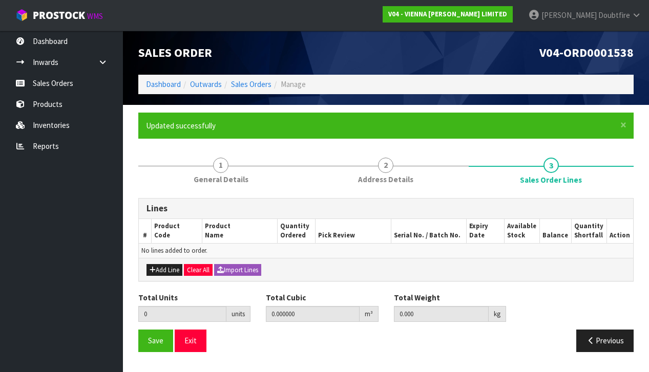
scroll to position [0, 0]
click at [160, 268] on button "Add Line" at bounding box center [164, 270] width 36 height 12
type input "0"
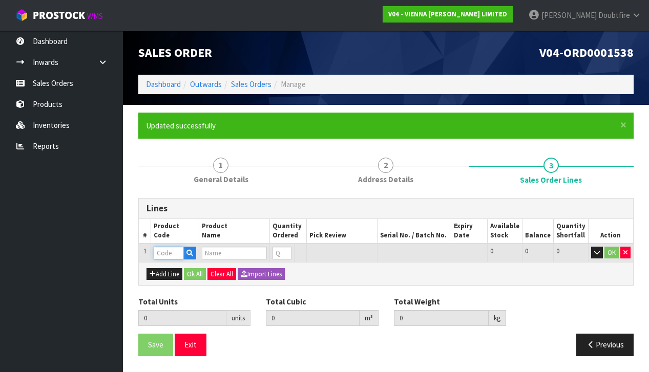
click at [165, 251] on input "text" at bounding box center [169, 253] width 30 height 13
type input "EXCESS"
click at [188, 267] on strong "EXCESS" at bounding box center [178, 269] width 27 height 10
type input "EXCESS 007"
type input "0.000000"
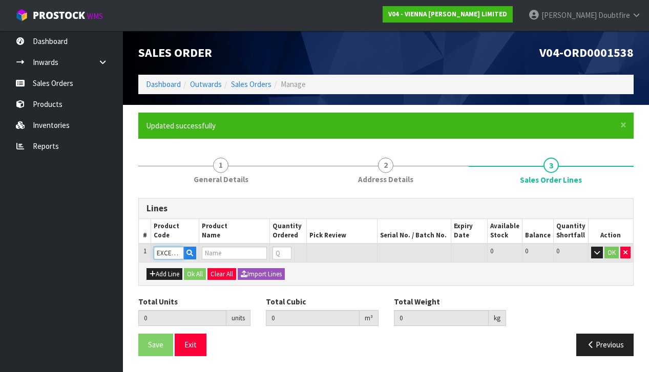
type input "0.000"
type input "EXCESS 007 190X1900"
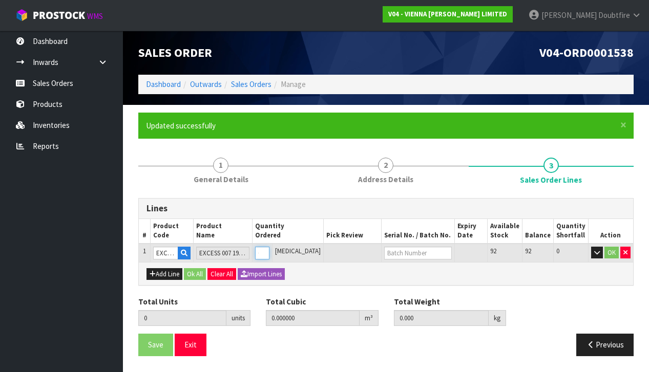
click at [269, 248] on input "0" at bounding box center [262, 253] width 14 height 13
type input "1"
type input "0.0384"
type input "22"
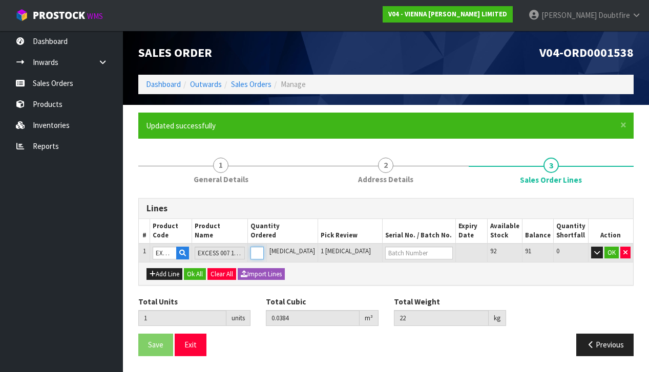
click at [264, 248] on input "1" at bounding box center [256, 253] width 13 height 13
type input "2"
type input "0.0768"
type input "44"
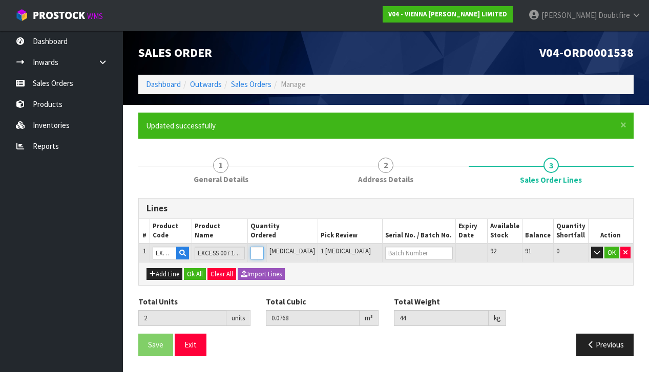
click at [264, 248] on input "2" at bounding box center [256, 253] width 13 height 13
click at [611, 250] on button "OK" at bounding box center [611, 253] width 14 height 12
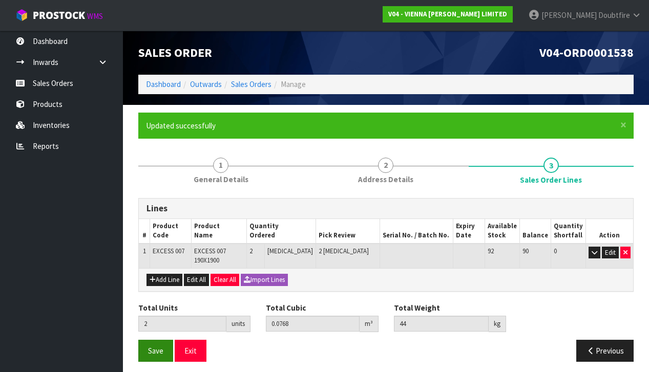
click at [156, 346] on span "Save" at bounding box center [155, 351] width 15 height 10
click at [613, 342] on button "Previous" at bounding box center [604, 351] width 57 height 22
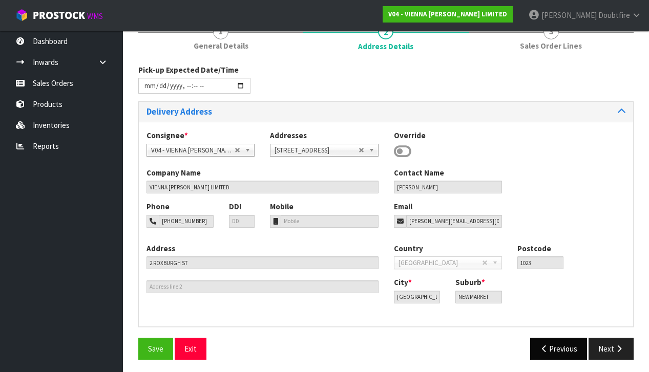
click at [557, 348] on button "Previous" at bounding box center [558, 349] width 57 height 22
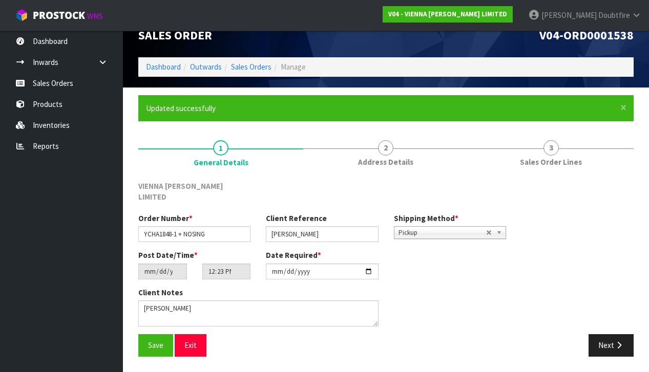
scroll to position [4, 0]
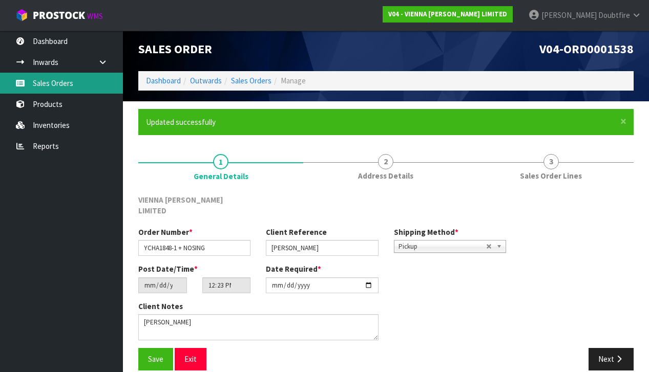
click at [44, 86] on link "Sales Orders" at bounding box center [61, 83] width 123 height 21
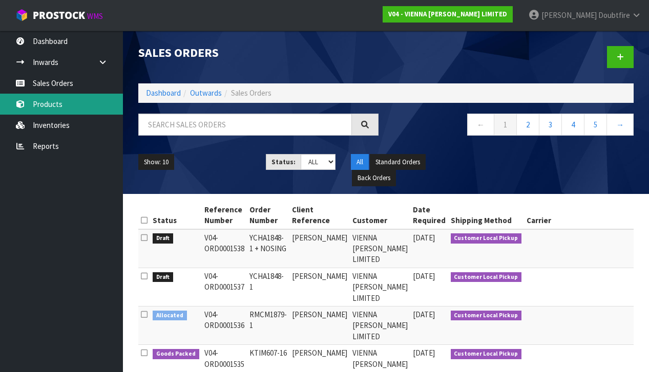
click at [49, 105] on link "Products" at bounding box center [61, 104] width 123 height 21
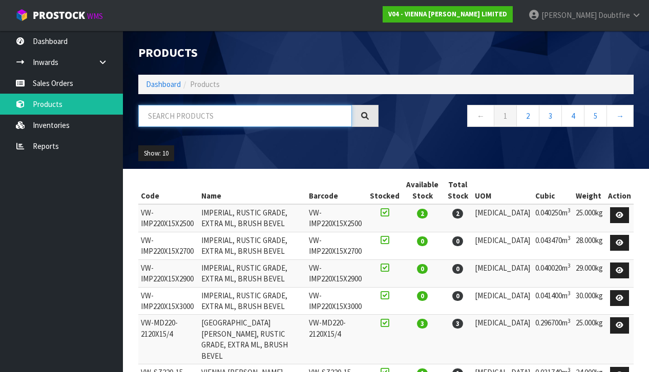
click at [154, 120] on input "text" at bounding box center [245, 116] width 214 height 22
type input "EXCESS"
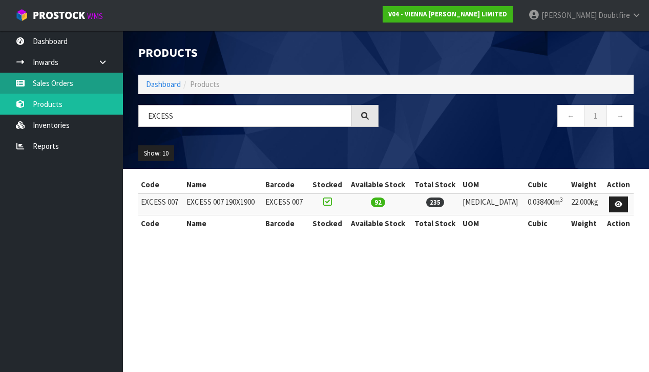
click at [47, 82] on link "Sales Orders" at bounding box center [61, 83] width 123 height 21
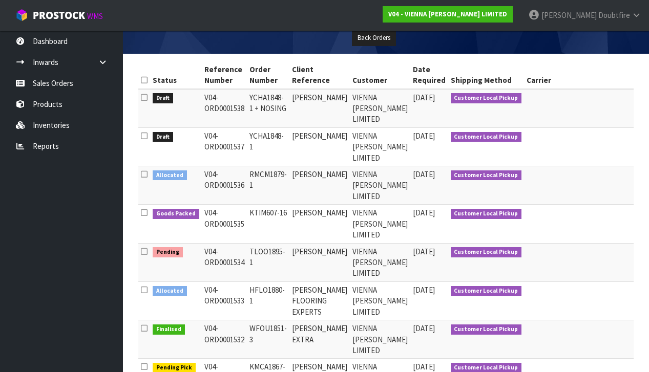
scroll to position [142, 0]
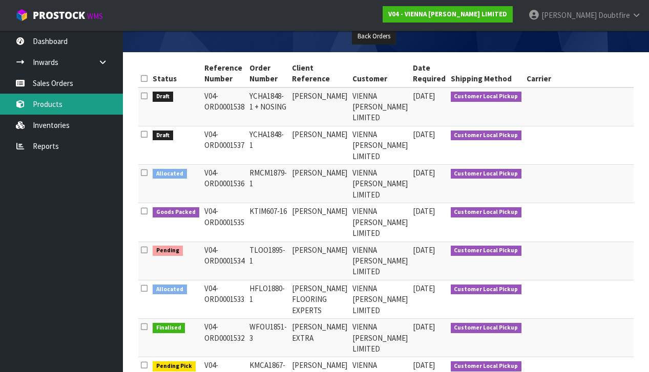
click at [52, 107] on link "Products" at bounding box center [61, 104] width 123 height 21
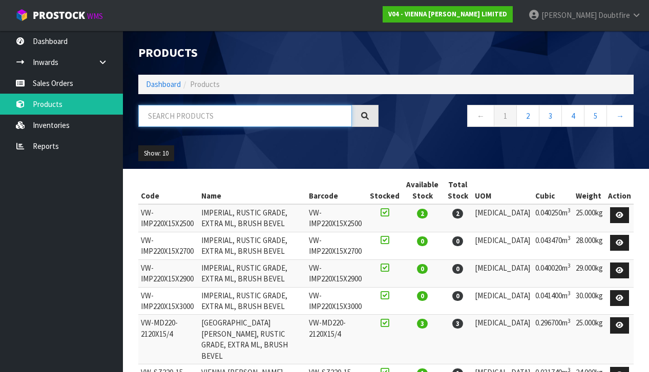
click at [176, 119] on input "text" at bounding box center [245, 116] width 214 height 22
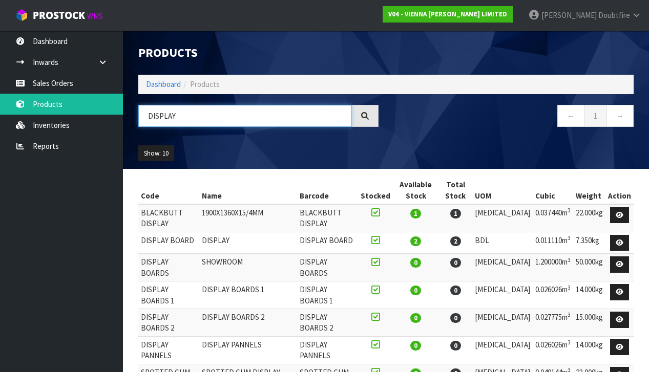
type input "DISPLAY"
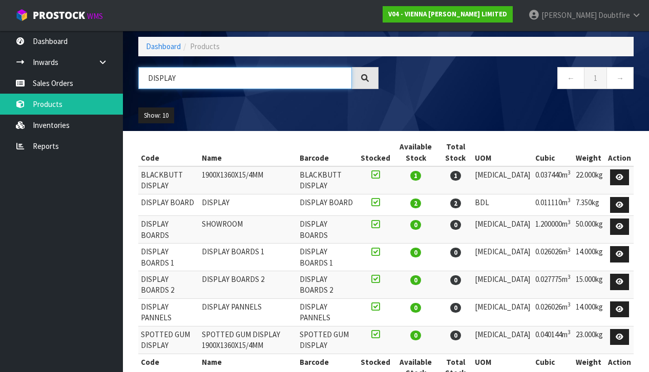
scroll to position [38, 0]
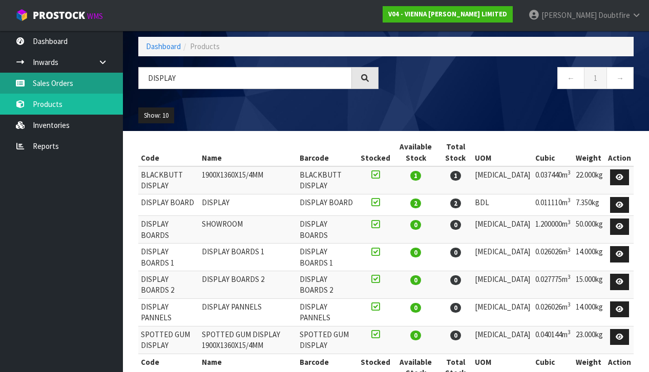
click at [54, 85] on link "Sales Orders" at bounding box center [61, 83] width 123 height 21
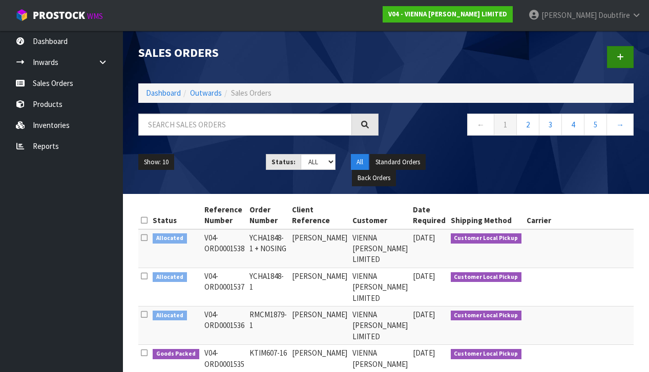
click at [623, 60] on icon at bounding box center [620, 57] width 7 height 8
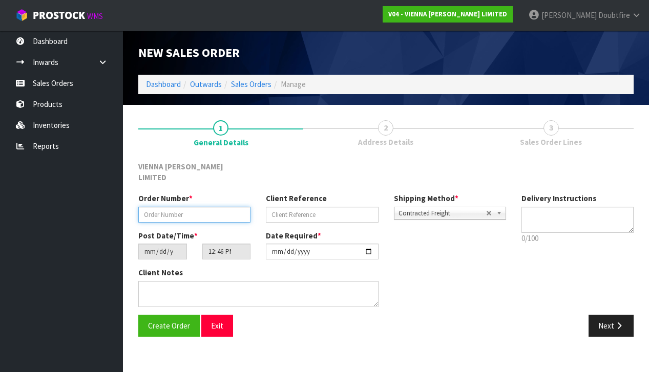
click at [150, 207] on input "text" at bounding box center [194, 215] width 112 height 16
type input "DISPLAY BOARD"
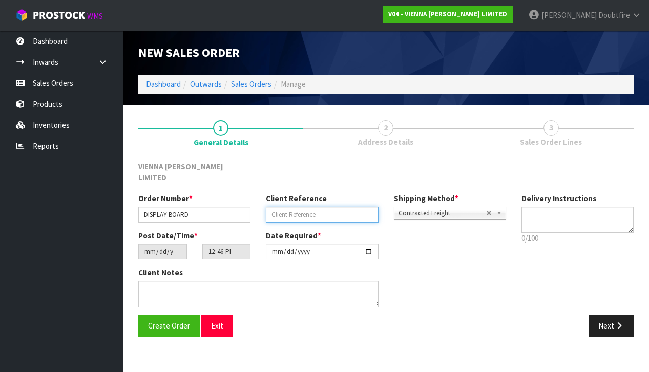
click at [287, 207] on input "text" at bounding box center [322, 215] width 112 height 16
type input "DISPLAY"
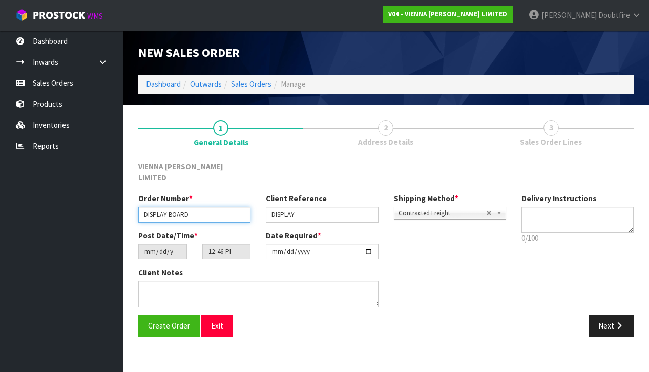
click at [233, 207] on input "DISPLAY BOARD" at bounding box center [194, 215] width 112 height 16
type input "DISPLAY BOARD PO3563"
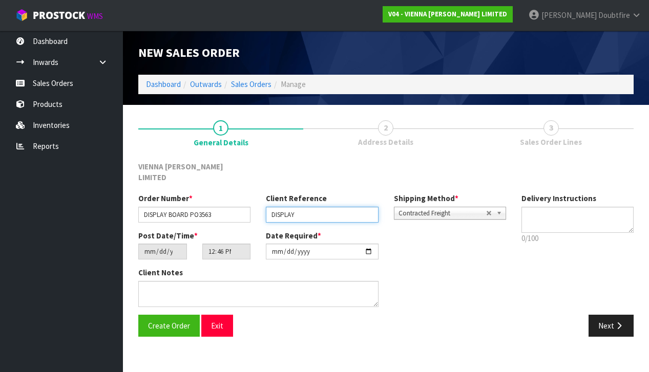
click at [325, 207] on input "DISPLAY" at bounding box center [322, 215] width 112 height 16
type input "DISPLAY PO3563"
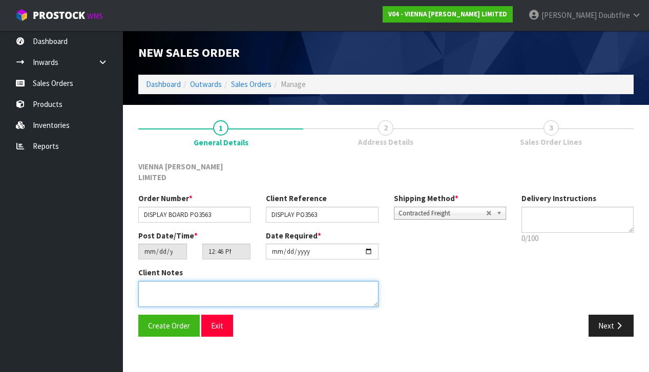
click at [170, 282] on textarea at bounding box center [258, 294] width 240 height 26
type textarea "DISPLAY PO 3563"
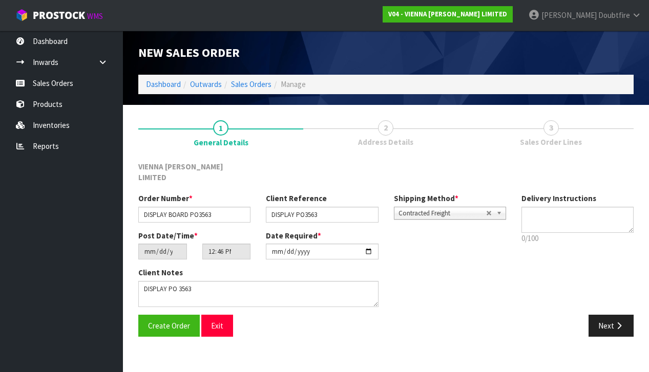
click at [446, 207] on span "Contracted Freight" at bounding box center [443, 213] width 88 height 12
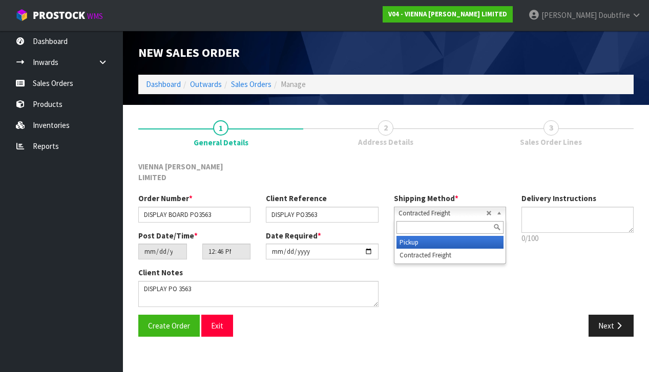
click at [422, 236] on li "Pickup" at bounding box center [449, 242] width 107 height 13
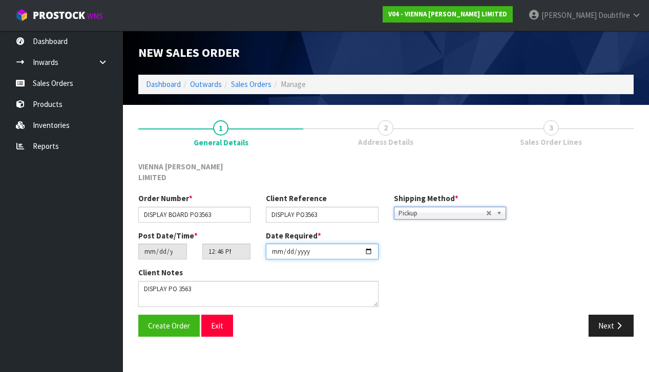
click at [276, 247] on input "[DATE]" at bounding box center [322, 252] width 112 height 16
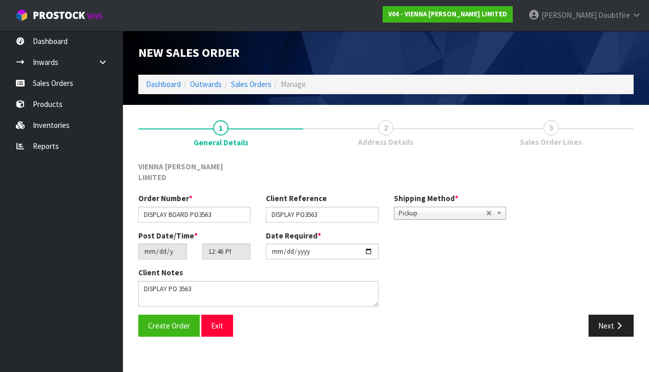
click at [451, 281] on div "Client Notes" at bounding box center [322, 290] width 383 height 47
click at [169, 321] on span "Create Order" at bounding box center [169, 326] width 42 height 10
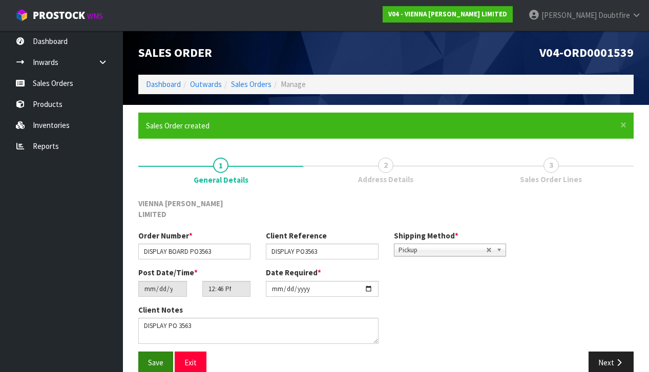
click at [157, 358] on span "Save" at bounding box center [155, 363] width 15 height 10
click at [275, 284] on input "[DATE]" at bounding box center [322, 289] width 112 height 16
type input "[DATE]"
drag, startPoint x: 411, startPoint y: 315, endPoint x: 404, endPoint y: 312, distance: 7.8
click at [410, 314] on div "Client Notes" at bounding box center [322, 328] width 383 height 47
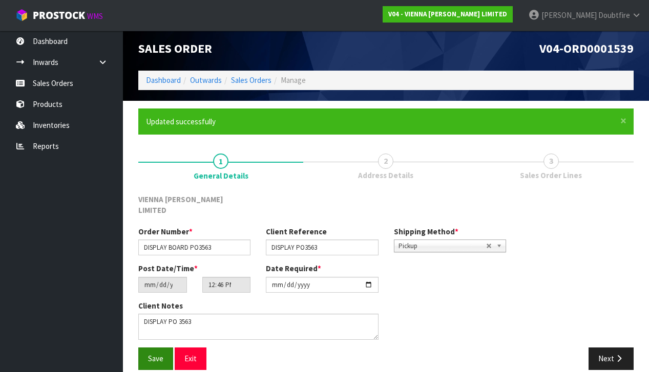
scroll to position [4, 0]
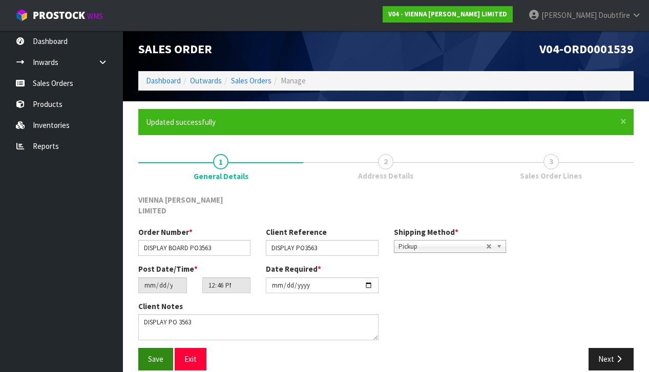
click at [157, 354] on span "Save" at bounding box center [155, 359] width 15 height 10
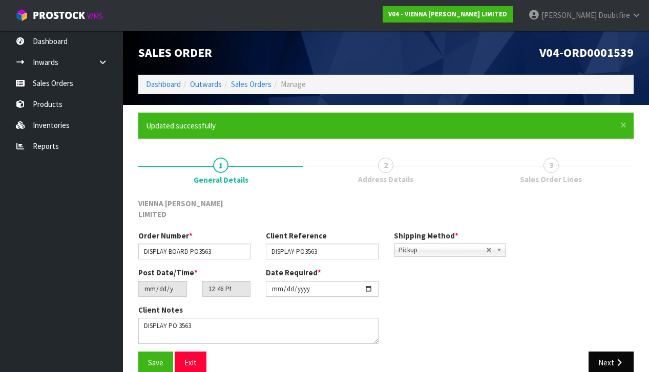
click at [611, 352] on button "Next" at bounding box center [611, 363] width 45 height 22
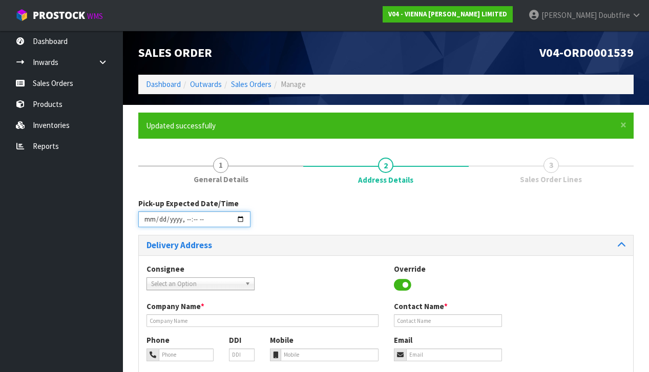
click at [146, 224] on input "datetime-local" at bounding box center [194, 220] width 112 height 16
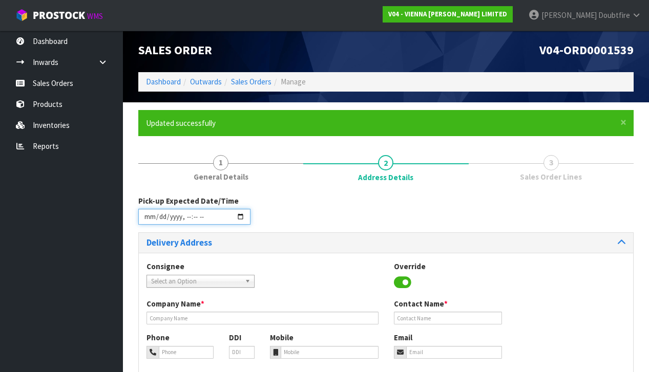
click at [148, 221] on input "datetime-local" at bounding box center [194, 217] width 112 height 16
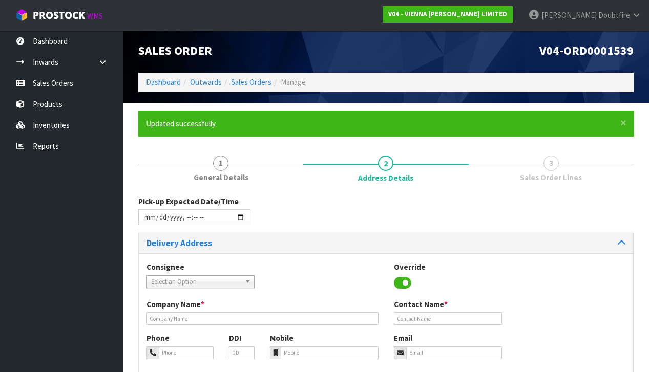
click at [282, 216] on div "Pick-up Expected Date/Time" at bounding box center [386, 214] width 511 height 37
click at [179, 223] on input "datetime-local" at bounding box center [194, 217] width 112 height 16
type input "[DATE]T12:47"
click at [357, 214] on div "Pick-up Expected Date/Time" at bounding box center [386, 214] width 511 height 37
click at [196, 280] on span "Select an Option" at bounding box center [196, 282] width 90 height 12
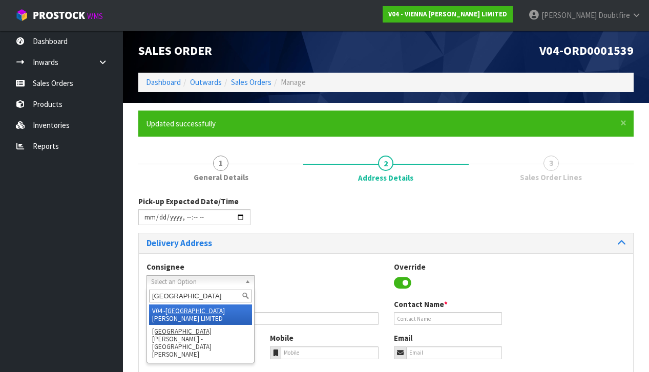
type input "[GEOGRAPHIC_DATA]"
click at [221, 306] on li "V04 - VIENNA [PERSON_NAME] LIMITED" at bounding box center [200, 315] width 103 height 20
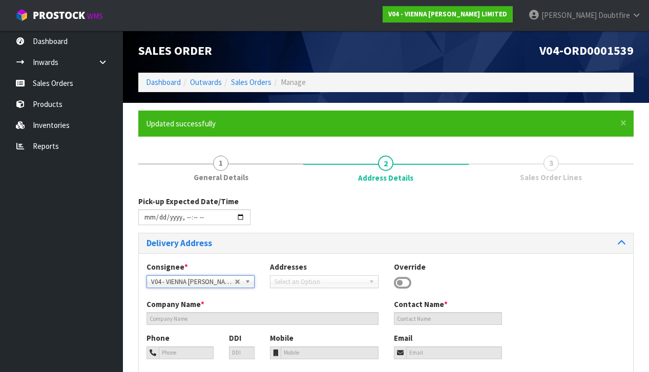
type input "VIENNA [PERSON_NAME] LIMITED"
type input "[PERSON_NAME]"
type input "[PHONE_NUMBER]"
type input "[PERSON_NAME][EMAIL_ADDRESS][DOMAIN_NAME]"
type input "2 ROXBURGH ST"
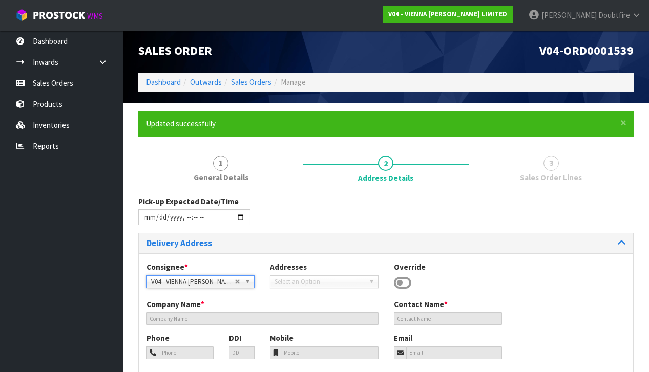
type input "1023"
type input "[GEOGRAPHIC_DATA]"
type input "NEWMARKET"
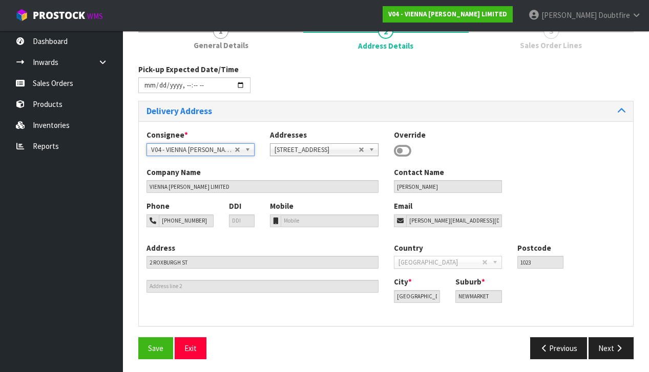
scroll to position [134, 0]
click at [154, 352] on button "Save" at bounding box center [155, 349] width 35 height 22
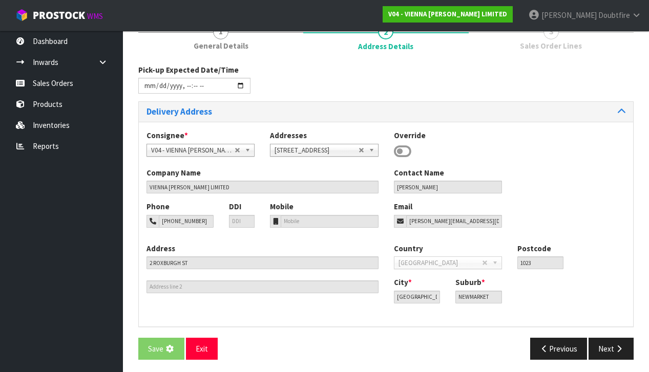
scroll to position [0, 0]
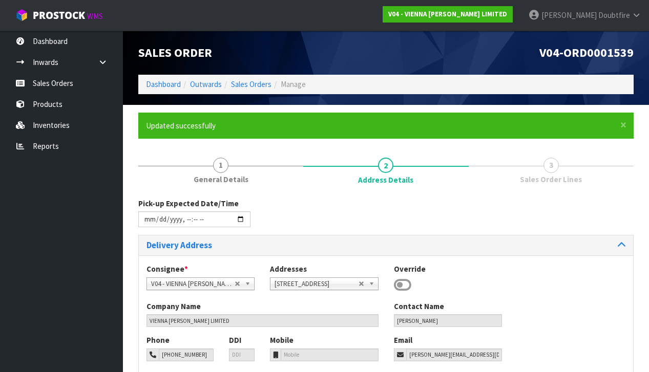
type input "[DATE]T12:47"
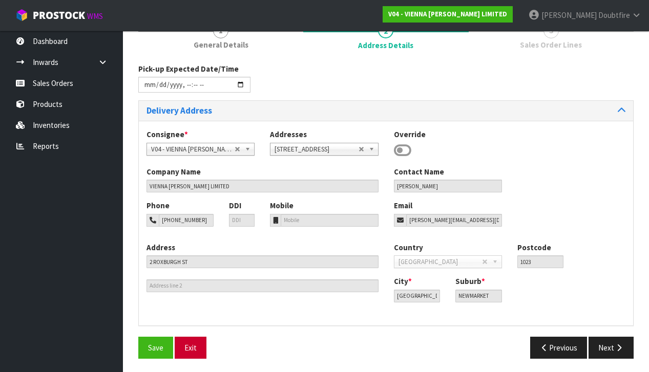
scroll to position [134, 0]
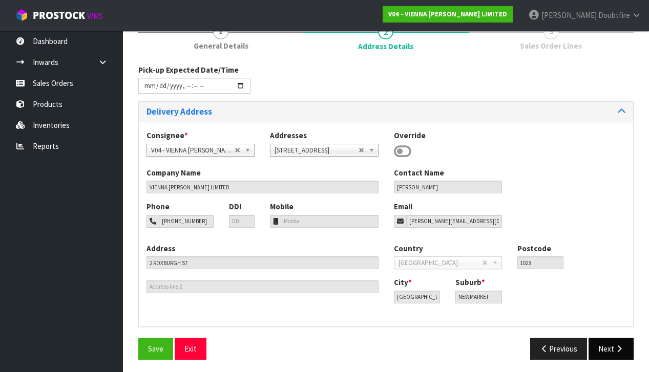
click at [614, 345] on button "Next" at bounding box center [611, 349] width 45 height 22
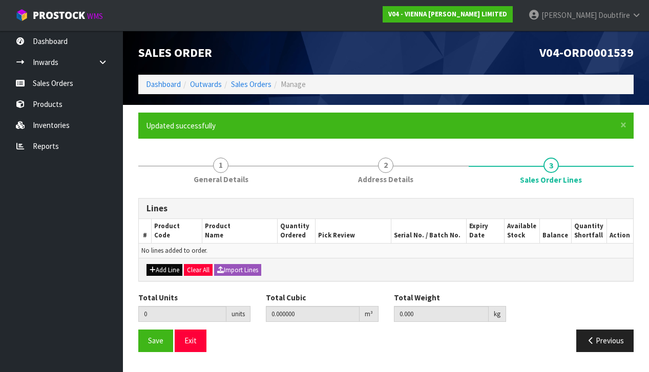
click at [166, 265] on button "Add Line" at bounding box center [164, 270] width 36 height 12
type input "0"
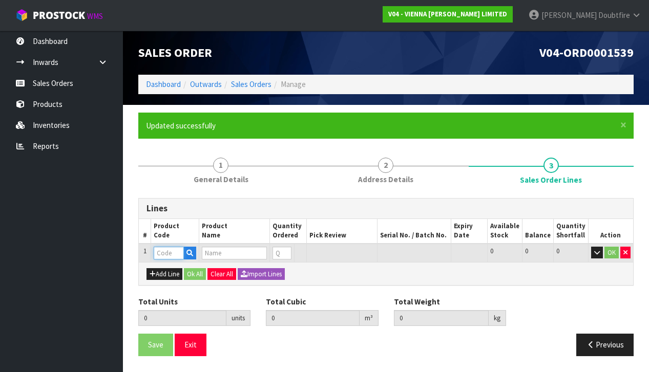
click at [171, 250] on input "text" at bounding box center [169, 253] width 30 height 13
type input "DISPLAY"
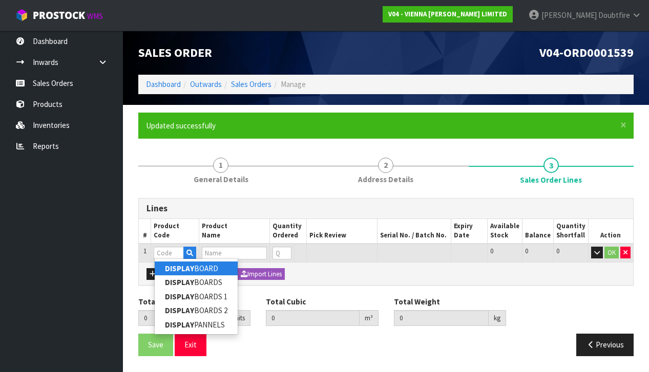
click at [168, 268] on strong "DISPLAY" at bounding box center [179, 269] width 29 height 10
type input "DISPLAY BOARD"
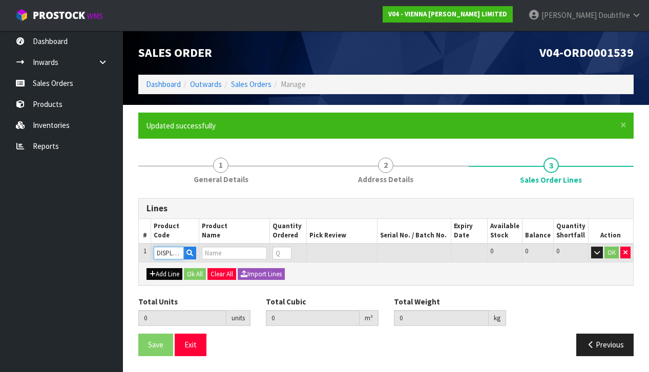
type input "0.000000"
type input "0.000"
type input "DISPLAY"
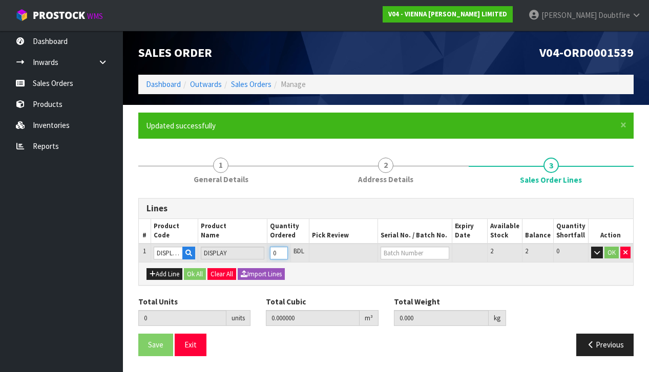
type input "1"
type input "0.01111"
type input "7.35"
click at [287, 249] on input "1" at bounding box center [279, 253] width 18 height 13
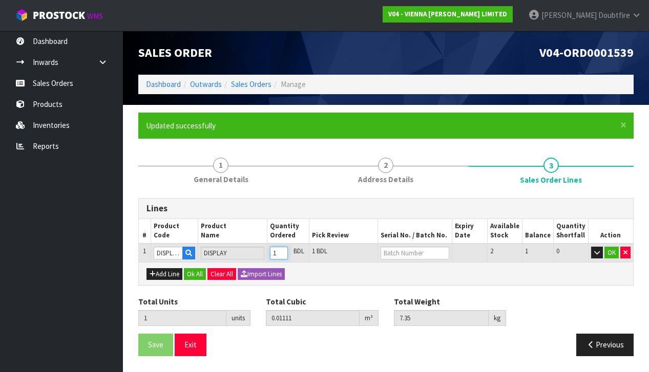
type input "2"
type input "0.02222"
type input "14.7"
click at [287, 249] on input "2" at bounding box center [279, 253] width 18 height 13
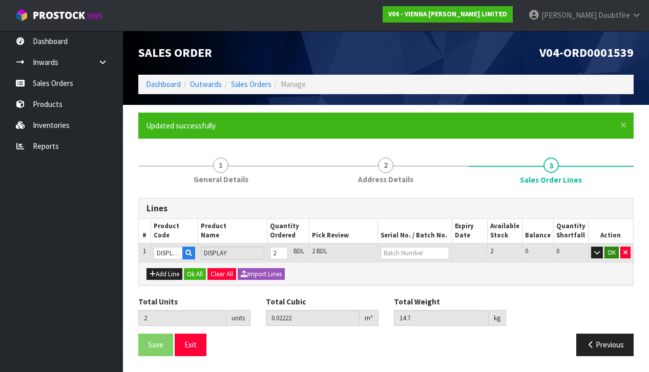
click at [613, 252] on button "OK" at bounding box center [611, 253] width 14 height 12
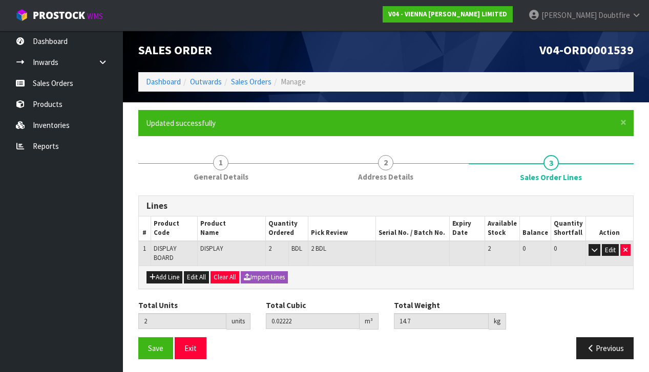
scroll to position [2, 0]
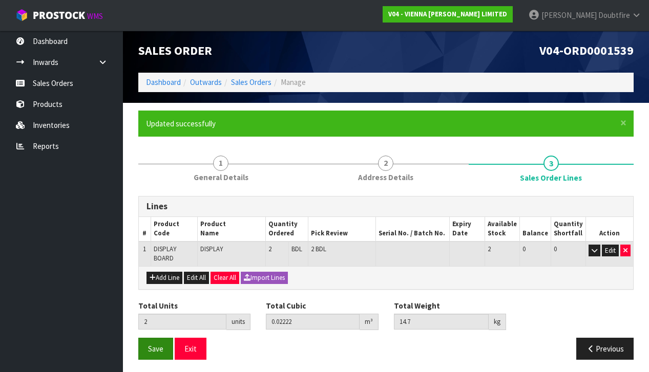
click at [164, 344] on button "Save" at bounding box center [155, 349] width 35 height 22
